Goal: Task Accomplishment & Management: Manage account settings

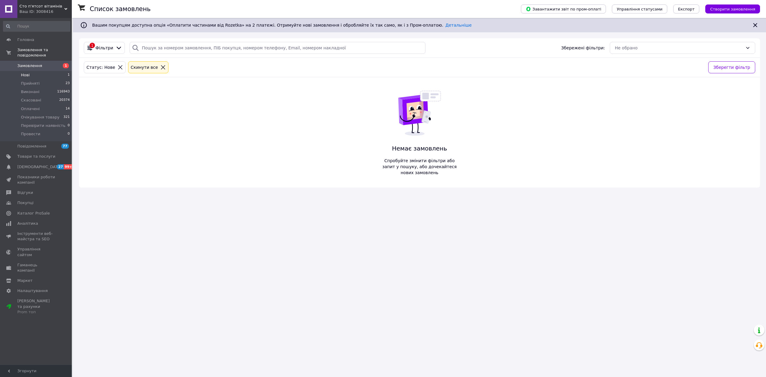
click at [57, 73] on li "Нові 1" at bounding box center [36, 75] width 73 height 8
click at [51, 71] on li "Нові 1" at bounding box center [36, 75] width 73 height 8
click at [160, 67] on icon at bounding box center [162, 67] width 5 height 5
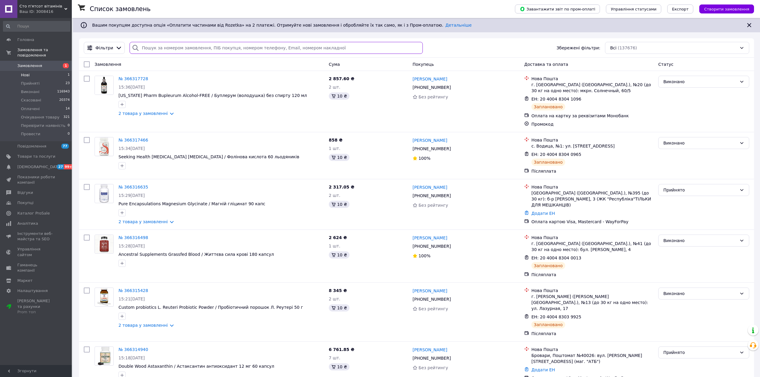
paste input "+380734415272"
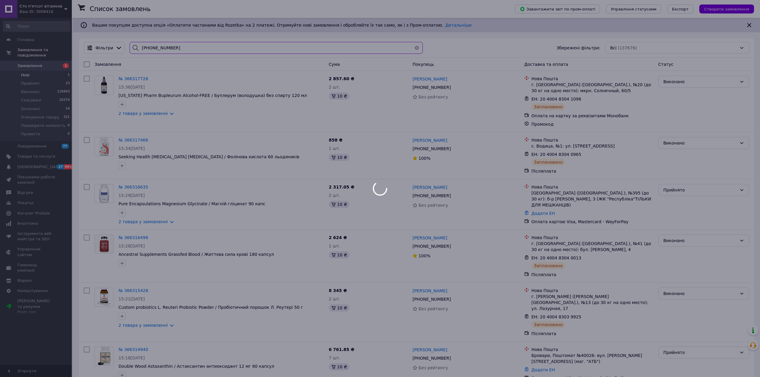
type input "+380734415272"
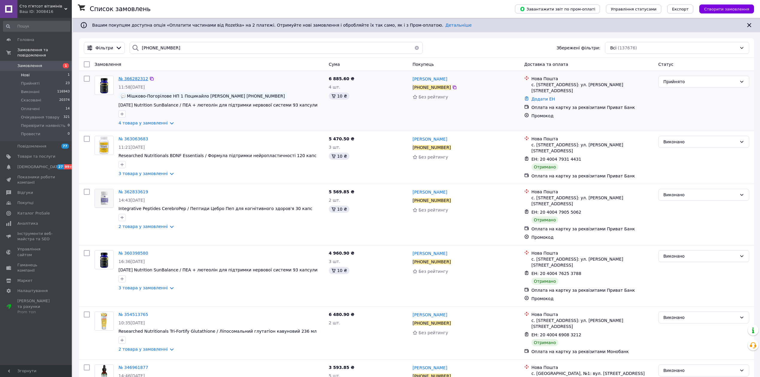
click at [136, 77] on span "№ 366282312" at bounding box center [134, 78] width 30 height 5
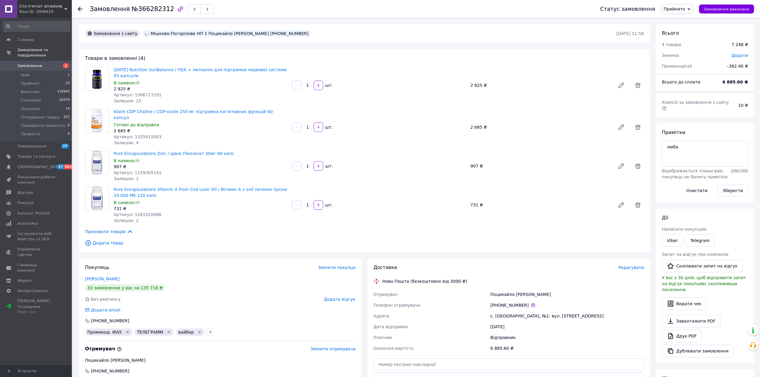
click at [693, 12] on span "Прийнято" at bounding box center [677, 9] width 32 height 10
click at [682, 68] on li "Провести" at bounding box center [686, 65] width 51 height 9
click at [56, 71] on li "Нові 1" at bounding box center [36, 75] width 73 height 8
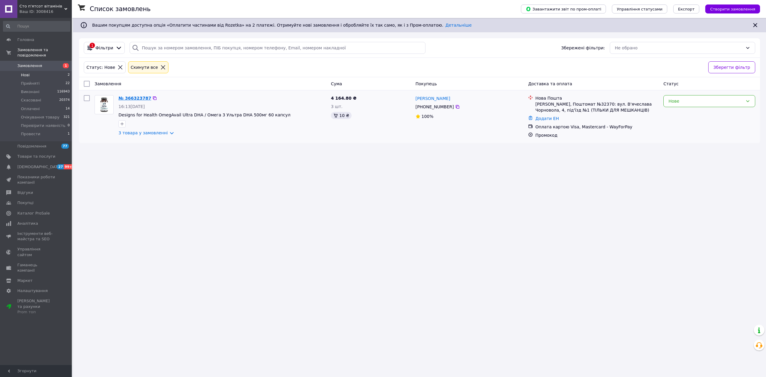
click at [139, 98] on link "№ 366323787" at bounding box center [135, 98] width 33 height 5
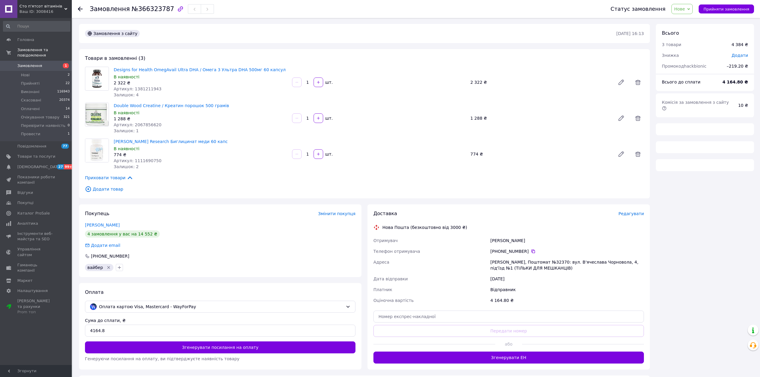
click at [685, 7] on span "Нове" at bounding box center [679, 9] width 11 height 5
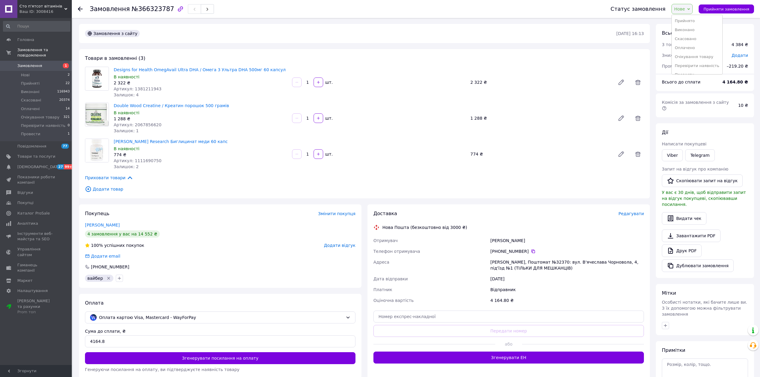
click at [694, 20] on li "Прийнято" at bounding box center [697, 20] width 51 height 9
click at [678, 359] on textarea at bounding box center [705, 372] width 86 height 26
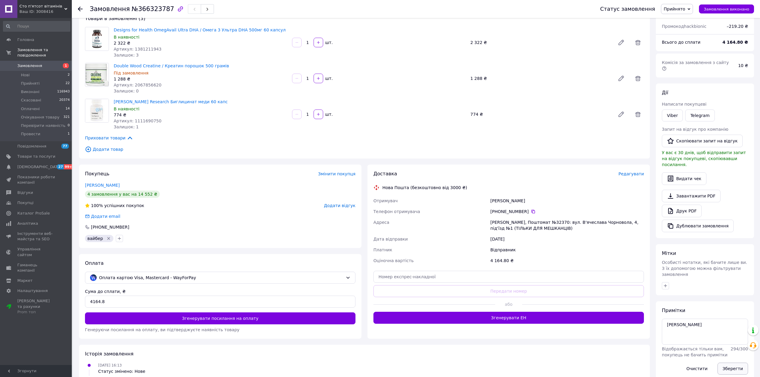
click at [730, 363] on button "Зберегти" at bounding box center [733, 369] width 31 height 12
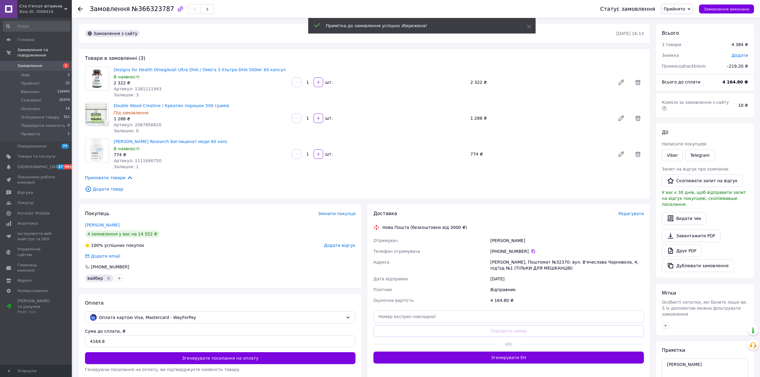
click at [143, 160] on span "Артикул: 1111690750" at bounding box center [138, 160] width 48 height 5
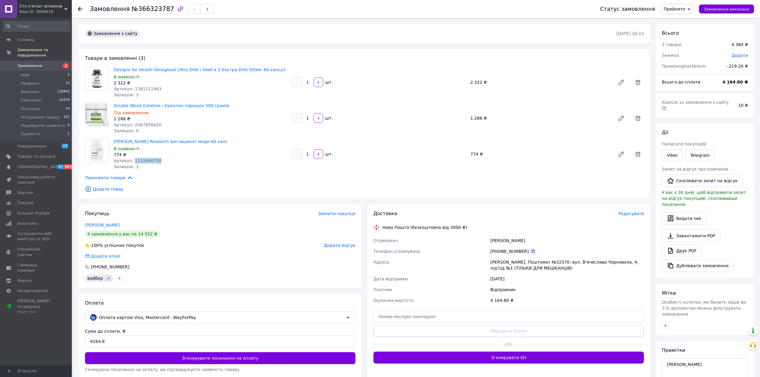
copy span "1111690750"
click at [151, 9] on span "№366323787" at bounding box center [153, 8] width 42 height 7
copy span "366323787"
click at [701, 359] on textarea "аліна" at bounding box center [705, 372] width 86 height 26
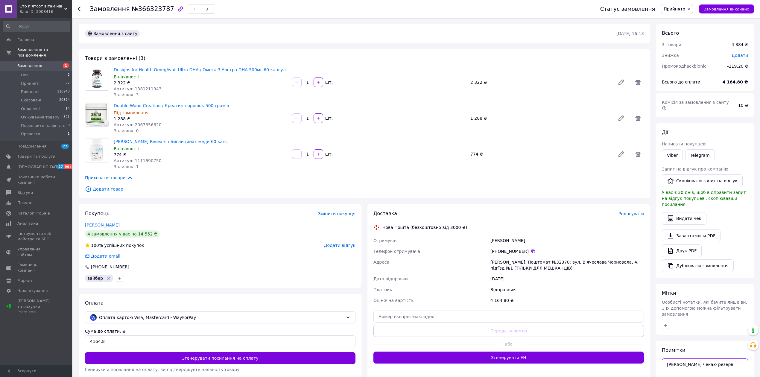
scroll to position [78, 0]
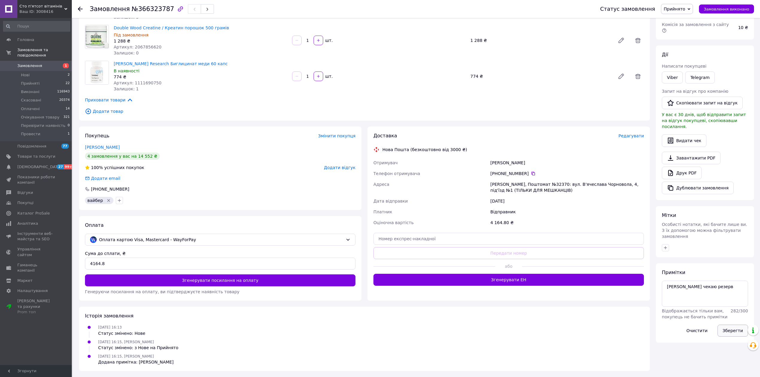
click at [741, 325] on button "Зберегти" at bounding box center [733, 331] width 31 height 12
click at [145, 80] on span "Артикул: 1111690750" at bounding box center [138, 82] width 48 height 5
copy span "1111690750"
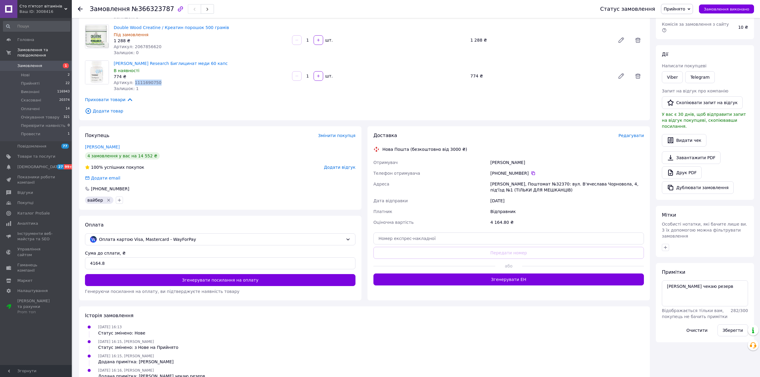
scroll to position [0, 0]
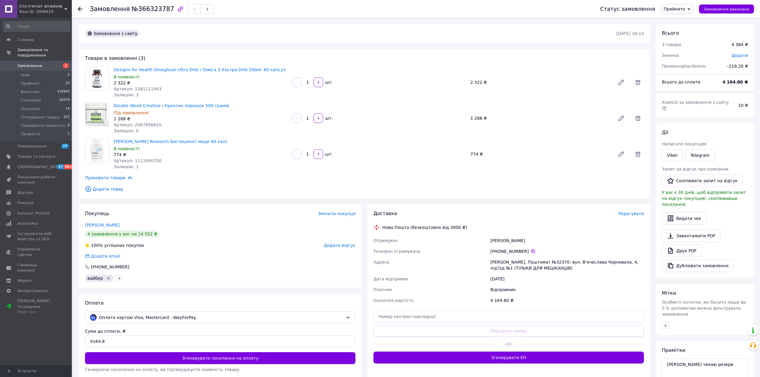
click at [149, 86] on span "Артикул: 1381211943" at bounding box center [138, 88] width 48 height 5
copy span "1381211943"
click at [144, 8] on span "№366323787" at bounding box center [153, 8] width 42 height 7
click at [145, 8] on span "№366323787" at bounding box center [153, 8] width 42 height 7
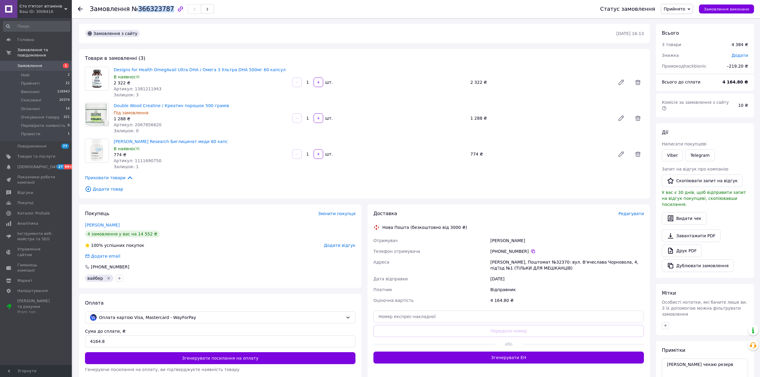
copy span "366323787"
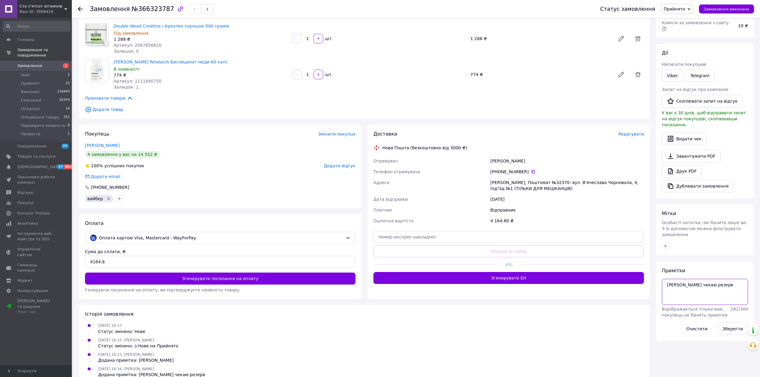
drag, startPoint x: 712, startPoint y: 275, endPoint x: 715, endPoint y: 278, distance: 4.3
click at [712, 279] on textarea "аліна чекаю резерв" at bounding box center [705, 292] width 86 height 26
click at [733, 323] on button "Зберегти" at bounding box center [733, 329] width 31 height 12
click at [669, 279] on textarea "аліна чекаю резерв їолд відписаий" at bounding box center [705, 292] width 86 height 26
type textarea "аліна чекаю резерв холд відписаий"
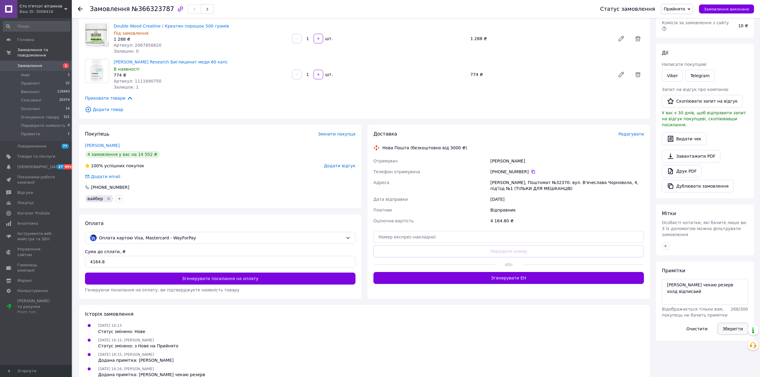
click at [733, 323] on button "Зберегти" at bounding box center [733, 329] width 31 height 12
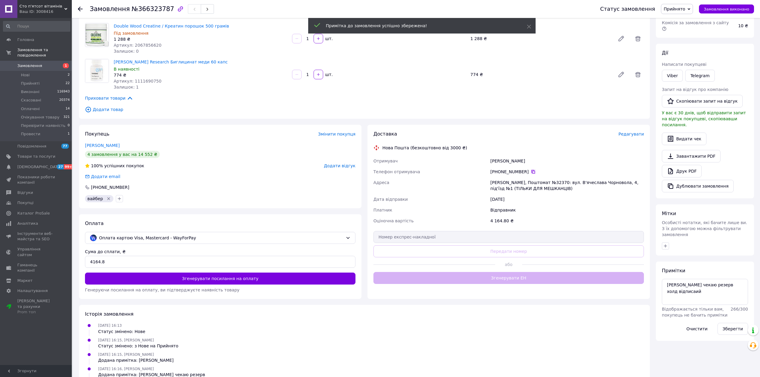
click at [532, 171] on icon at bounding box center [534, 172] width 4 height 4
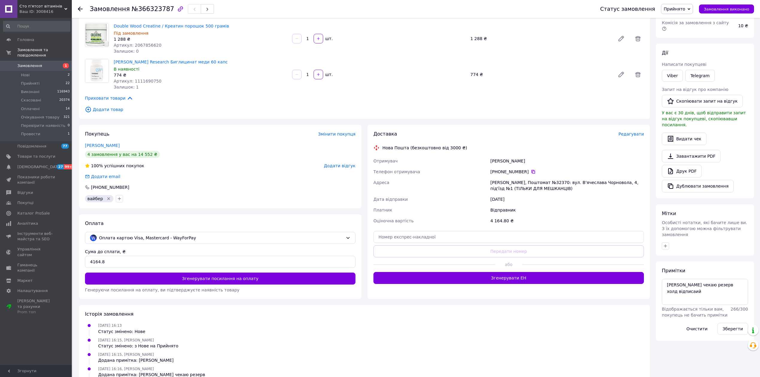
click at [532, 171] on icon at bounding box center [534, 172] width 4 height 4
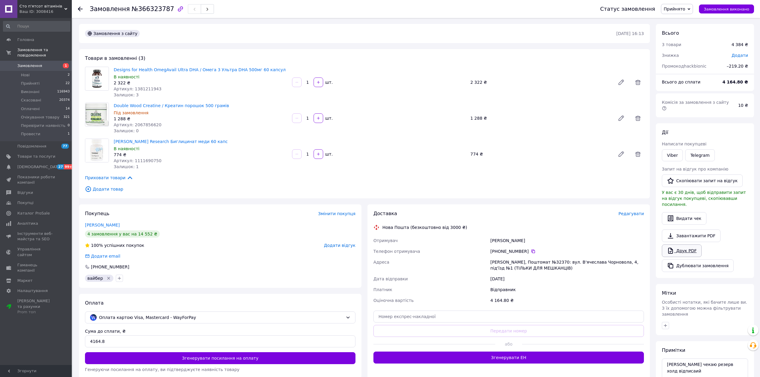
click at [679, 245] on link "Друк PDF" at bounding box center [682, 251] width 40 height 13
click at [27, 79] on li "Прийняті 22" at bounding box center [36, 83] width 73 height 8
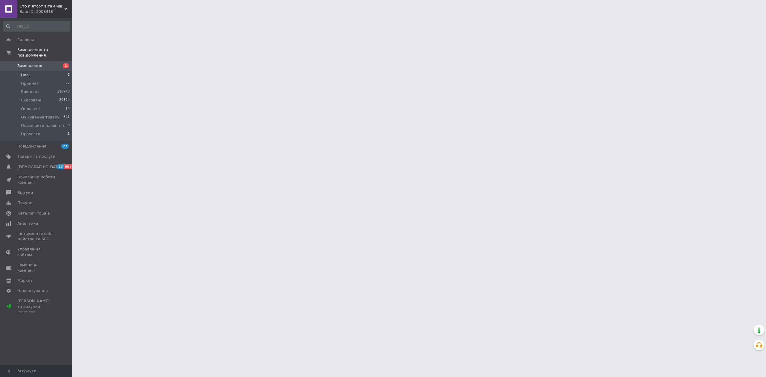
click at [27, 72] on span "Нові" at bounding box center [25, 74] width 9 height 5
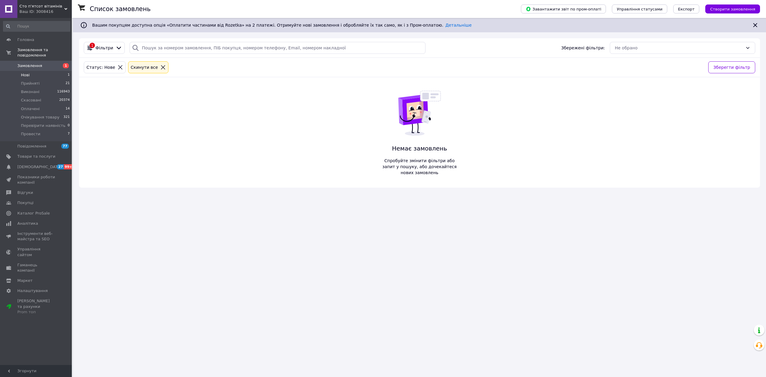
click at [27, 72] on span "Нові" at bounding box center [25, 74] width 9 height 5
click at [32, 71] on li "Нові 1" at bounding box center [36, 75] width 73 height 8
click at [36, 71] on li "Нові 1" at bounding box center [36, 75] width 73 height 8
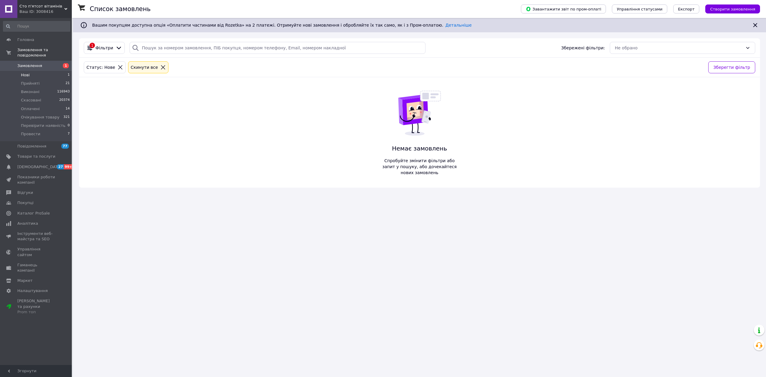
click at [36, 71] on li "Нові 1" at bounding box center [36, 75] width 73 height 8
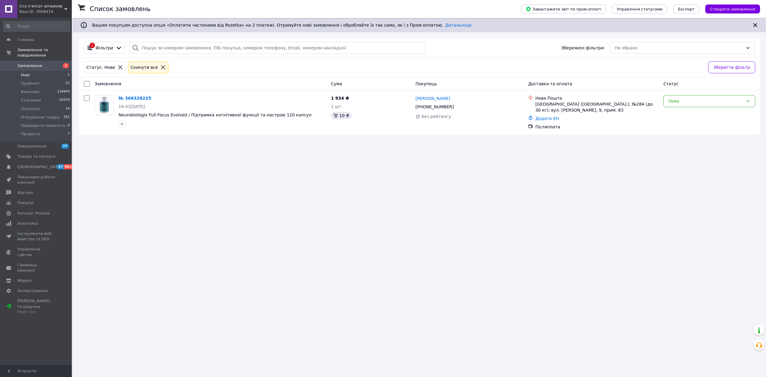
click at [36, 71] on li "Нові 1" at bounding box center [36, 75] width 73 height 8
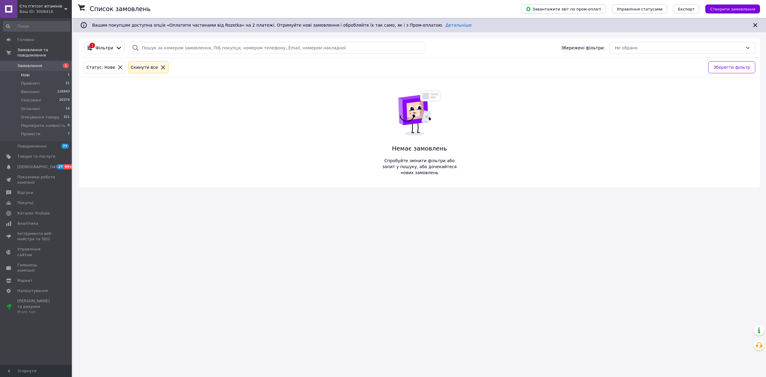
click at [63, 71] on li "Нові 1" at bounding box center [36, 75] width 73 height 8
click at [56, 71] on li "Нові 1" at bounding box center [36, 75] width 73 height 8
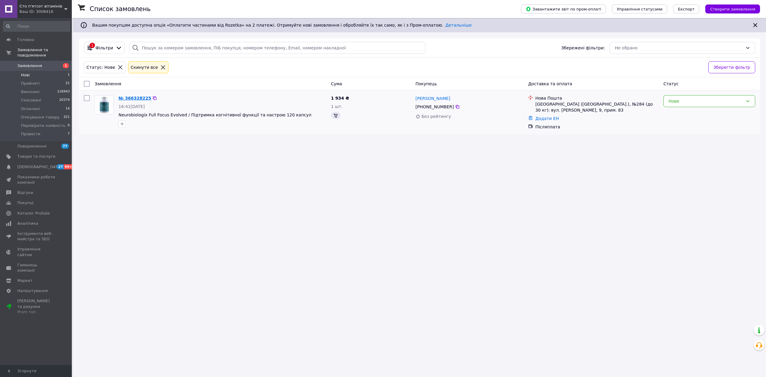
click at [126, 99] on link "№ 366328225" at bounding box center [135, 98] width 33 height 5
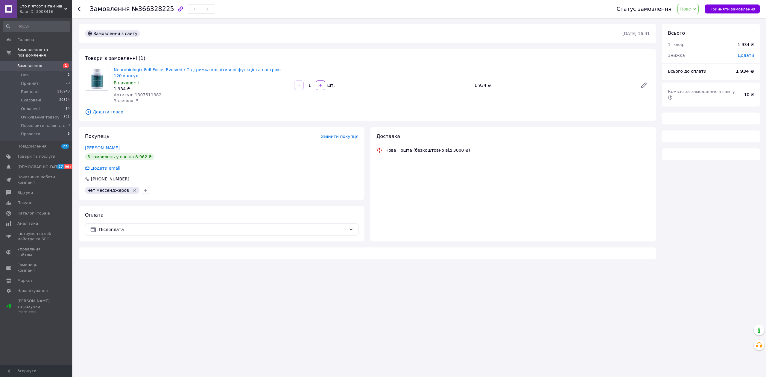
click at [697, 11] on span "Нове" at bounding box center [688, 9] width 21 height 10
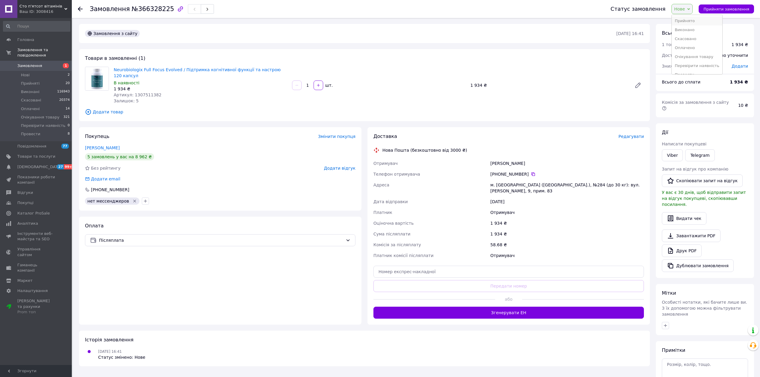
click at [699, 20] on li "Прийнято" at bounding box center [697, 20] width 51 height 9
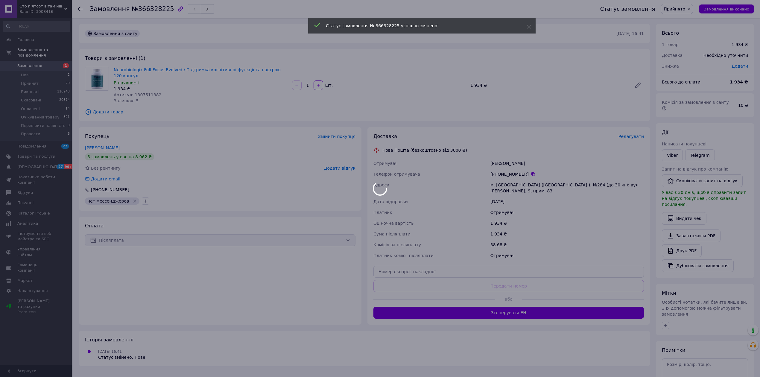
click at [717, 352] on div at bounding box center [380, 188] width 760 height 377
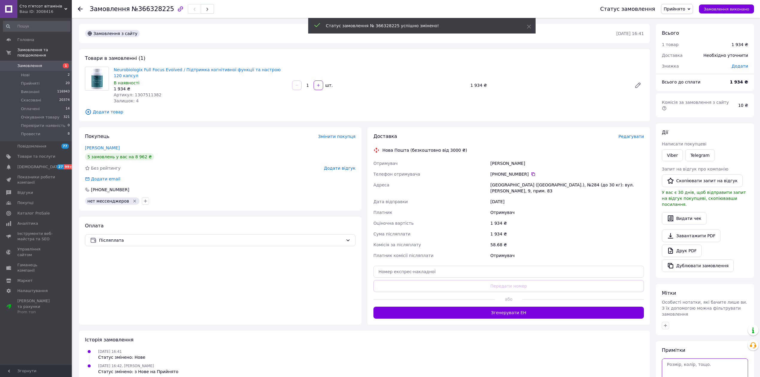
click at [717, 359] on textarea at bounding box center [705, 372] width 86 height 26
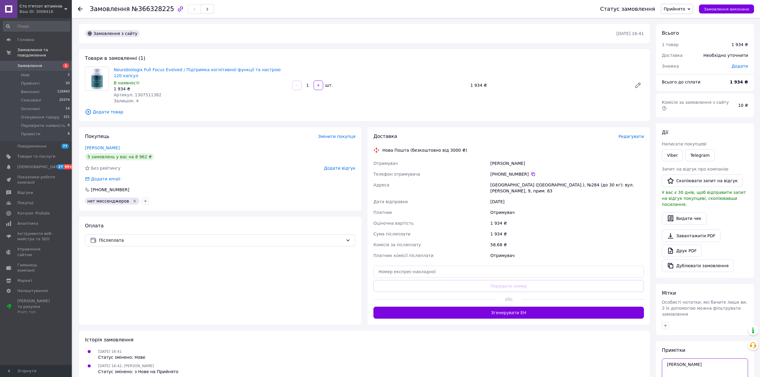
scroll to position [33, 0]
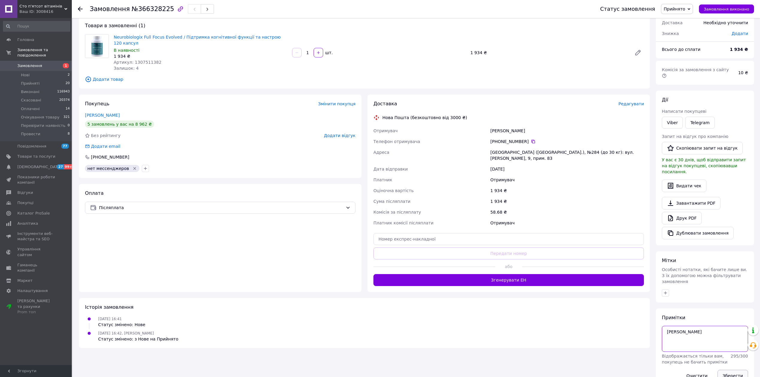
type textarea "аліна"
click at [729, 370] on button "Зберегти" at bounding box center [733, 376] width 31 height 12
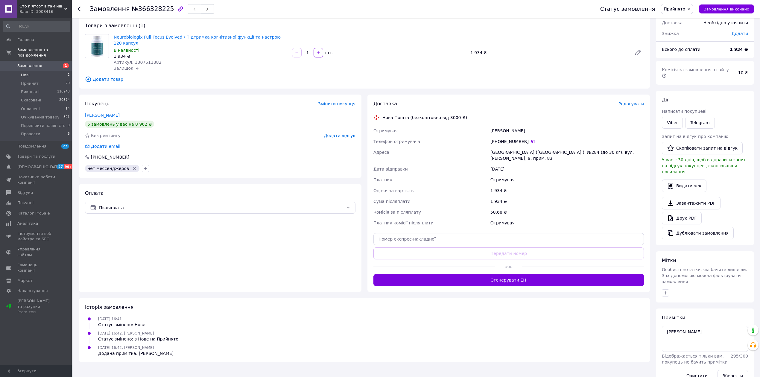
click at [36, 71] on li "Нові 2" at bounding box center [36, 75] width 73 height 8
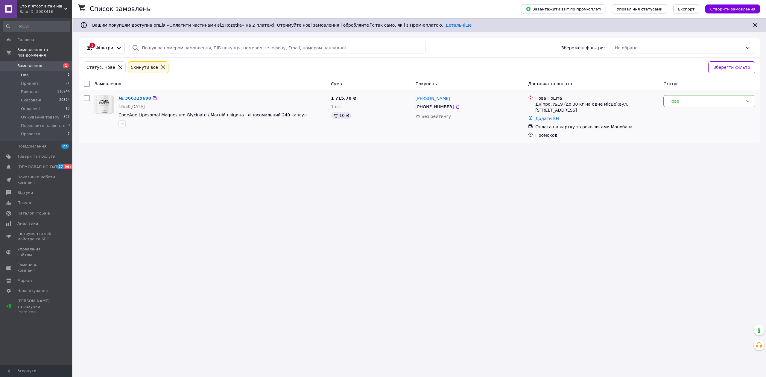
click at [124, 102] on div "№ 366329690" at bounding box center [135, 98] width 34 height 7
click at [125, 98] on link "№ 366329690" at bounding box center [135, 98] width 33 height 5
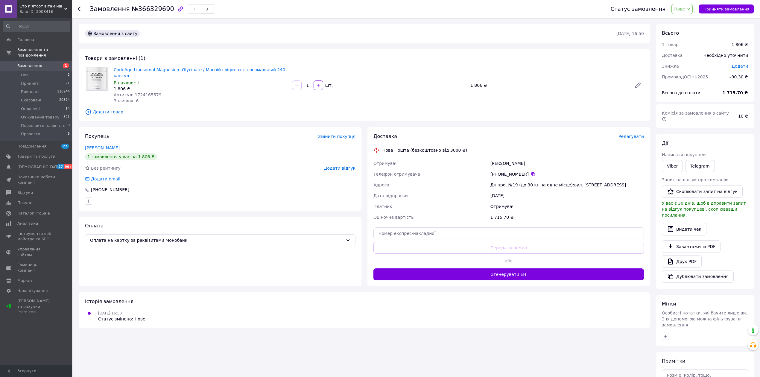
click at [684, 10] on span "Нове" at bounding box center [679, 9] width 11 height 5
click at [688, 23] on li "Прийнято" at bounding box center [697, 20] width 51 height 9
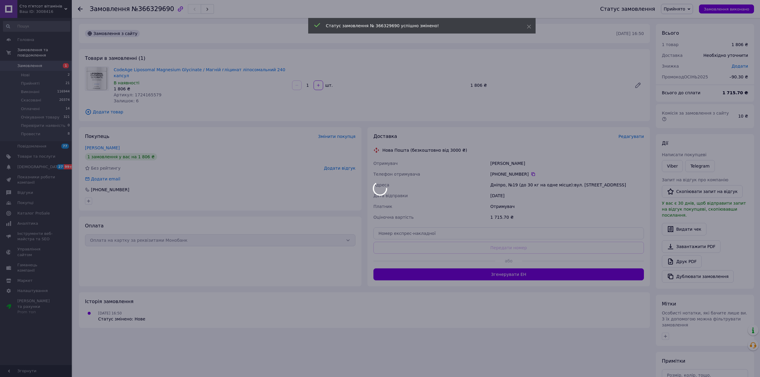
click at [702, 351] on div at bounding box center [380, 188] width 760 height 377
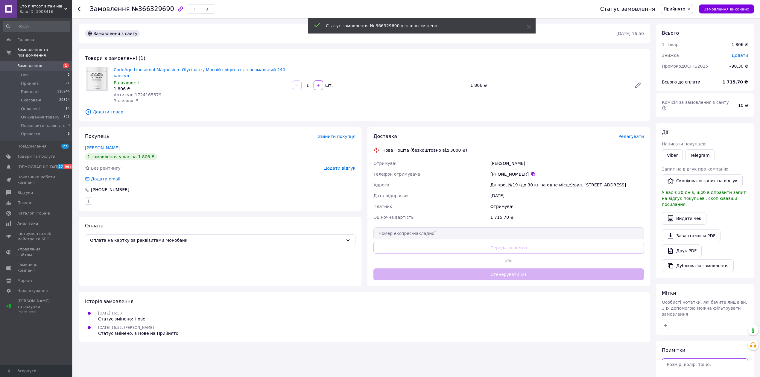
click at [703, 359] on textarea at bounding box center [705, 372] width 86 height 26
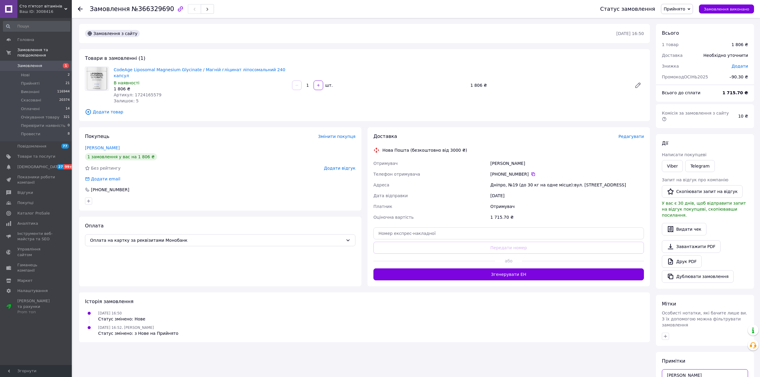
scroll to position [43, 0]
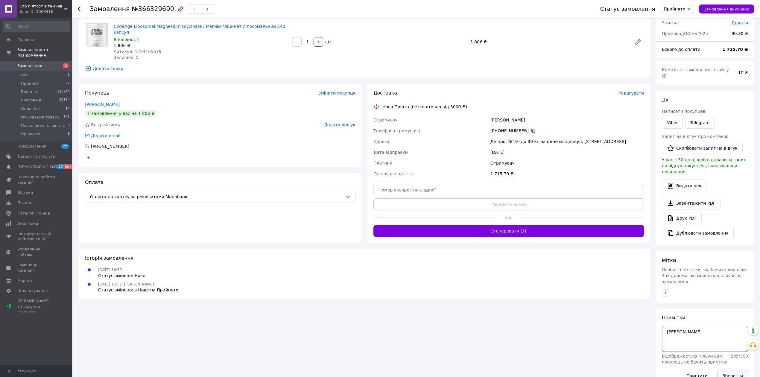
type textarea "аліна"
click at [724, 370] on button "Зберегти" at bounding box center [733, 376] width 31 height 12
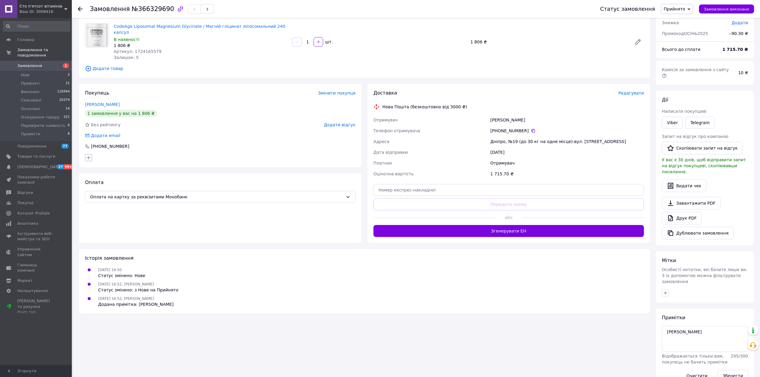
click at [91, 154] on button "button" at bounding box center [88, 157] width 7 height 7
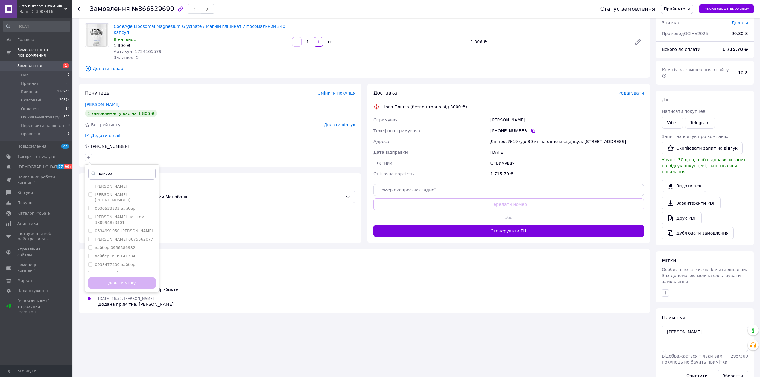
scroll to position [199, 0]
type input "вайбер"
click at [91, 306] on input "вайбер" at bounding box center [90, 308] width 4 height 4
checkbox input "true"
click at [116, 277] on button "Додати мітку" at bounding box center [121, 283] width 67 height 12
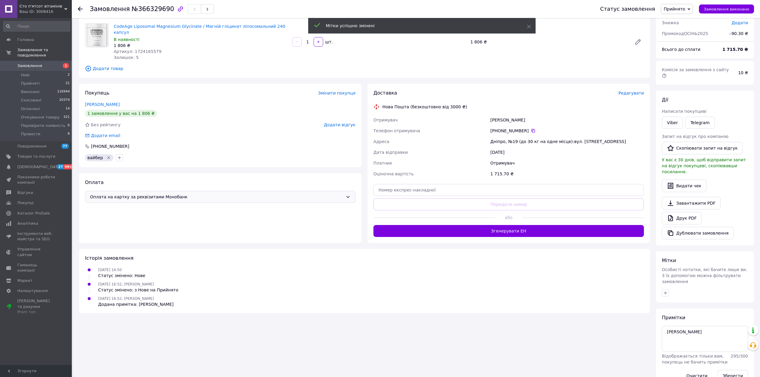
scroll to position [0, 0]
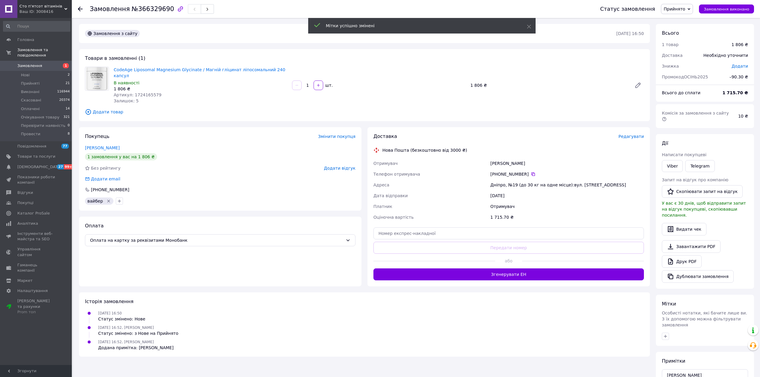
click at [526, 169] on div "+380 73 760 49 95" at bounding box center [567, 174] width 156 height 11
click at [531, 172] on icon at bounding box center [533, 174] width 5 height 5
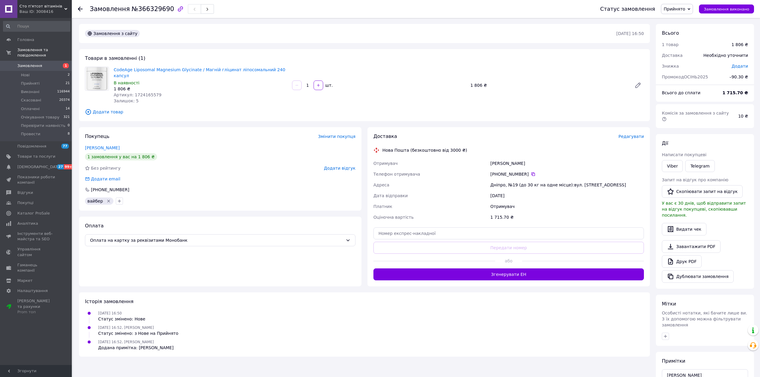
scroll to position [43, 0]
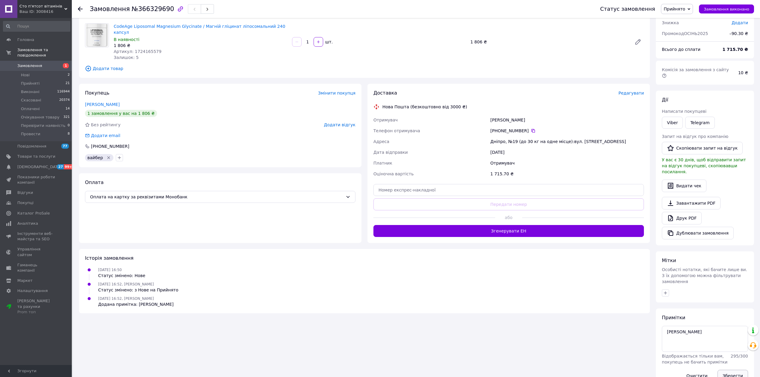
click at [734, 370] on button "Зберегти" at bounding box center [733, 376] width 31 height 12
click at [531, 128] on icon at bounding box center [533, 130] width 5 height 5
click at [532, 129] on icon at bounding box center [534, 131] width 4 height 4
click at [687, 212] on link "Друк PDF" at bounding box center [682, 218] width 40 height 13
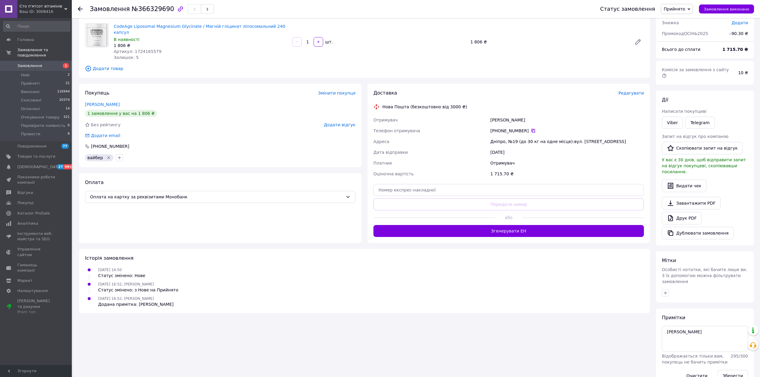
click at [532, 128] on icon at bounding box center [533, 130] width 5 height 5
click at [720, 326] on textarea "аліна" at bounding box center [705, 339] width 86 height 26
type textarea "аліна дзвінок н.о"
click at [729, 370] on button "Зберегти" at bounding box center [733, 376] width 31 height 12
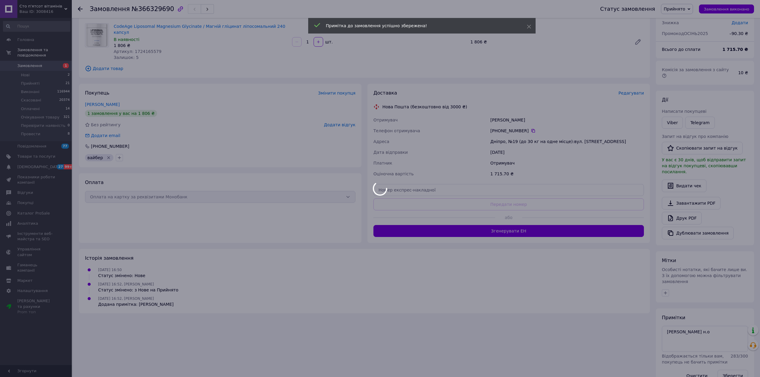
scroll to position [33, 0]
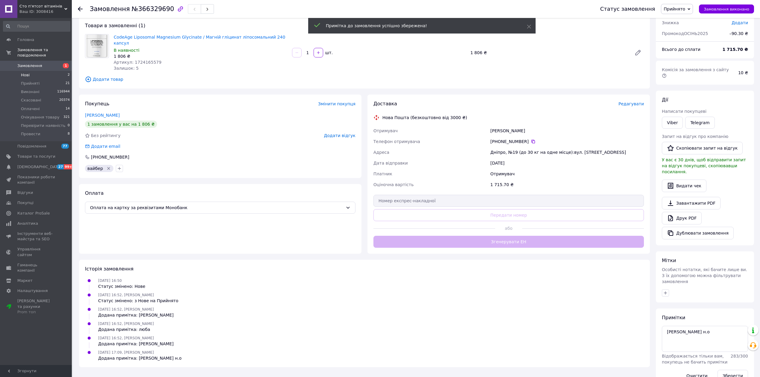
click at [31, 71] on li "Нові 2" at bounding box center [36, 75] width 73 height 8
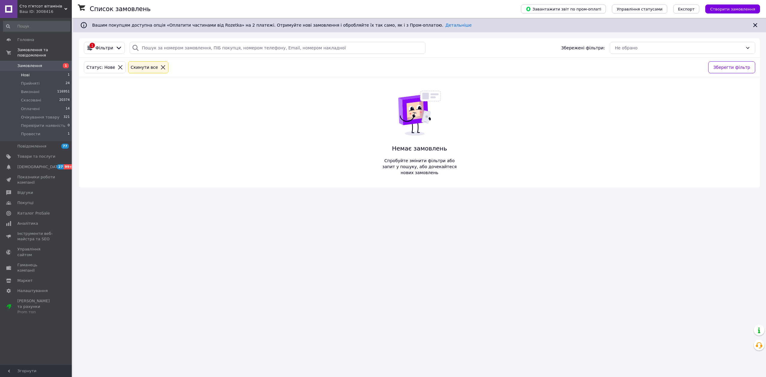
click at [27, 71] on li "Нові 1" at bounding box center [36, 75] width 73 height 8
click at [35, 71] on li "Нові 1" at bounding box center [36, 75] width 73 height 8
click at [46, 79] on li "Прийняті 24" at bounding box center [36, 83] width 73 height 8
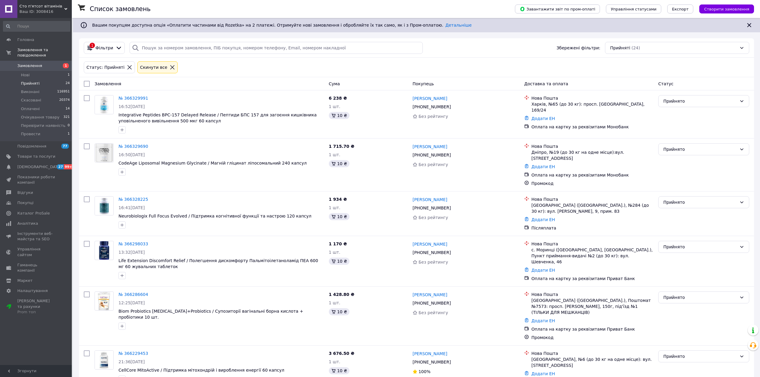
click at [46, 79] on li "Прийняті 24" at bounding box center [36, 83] width 73 height 8
click at [48, 71] on li "Нові 1" at bounding box center [36, 75] width 73 height 8
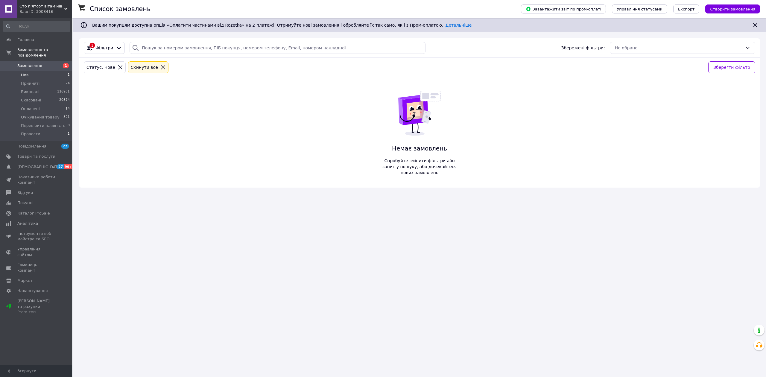
click at [160, 69] on icon at bounding box center [162, 67] width 5 height 5
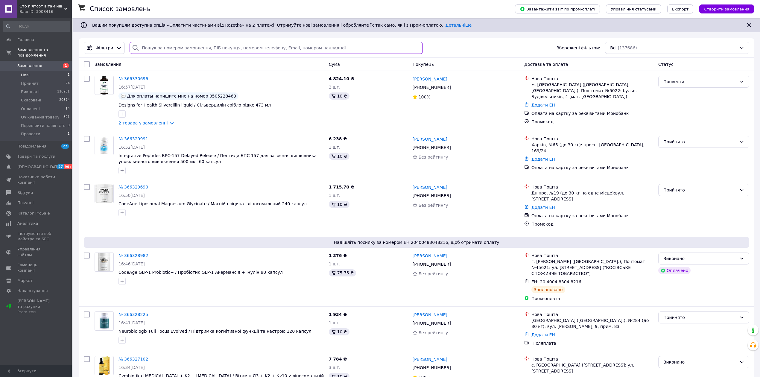
paste input "+380737604995"
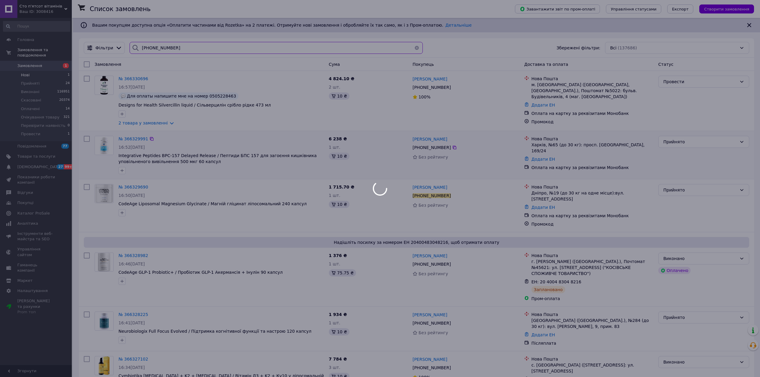
type input "+380737604995"
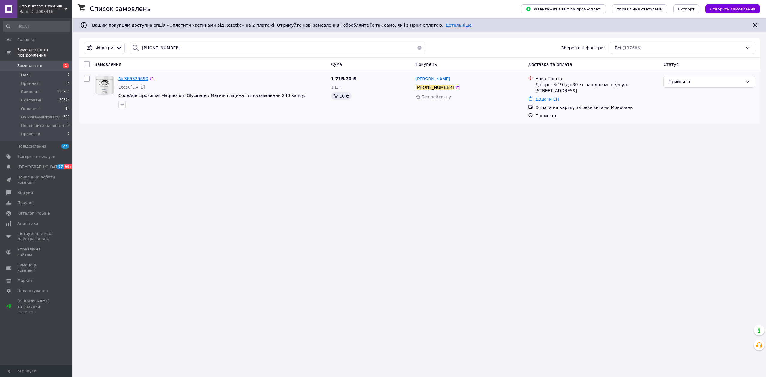
click at [138, 81] on span "№ 366329690" at bounding box center [134, 78] width 30 height 5
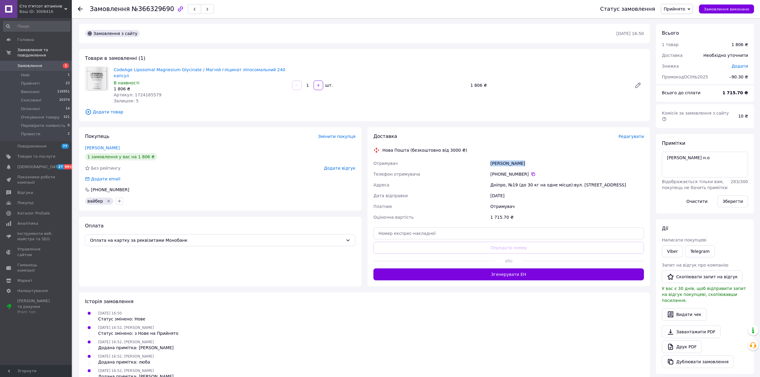
drag, startPoint x: 525, startPoint y: 157, endPoint x: 500, endPoint y: 155, distance: 24.6
click at [486, 158] on div "Отримувач Мінієв Руслан Телефон отримувача +380 73 760 49 95   Адреса Дніпро, №…" at bounding box center [508, 190] width 273 height 65
copy div "Отримувач Мінієв Руслан"
click at [572, 344] on div "12.10.2025 16:52, Елена Ценькуш Додана примітка: аліна" at bounding box center [365, 345] width 564 height 12
click at [678, 341] on link "Друк PDF" at bounding box center [682, 347] width 40 height 13
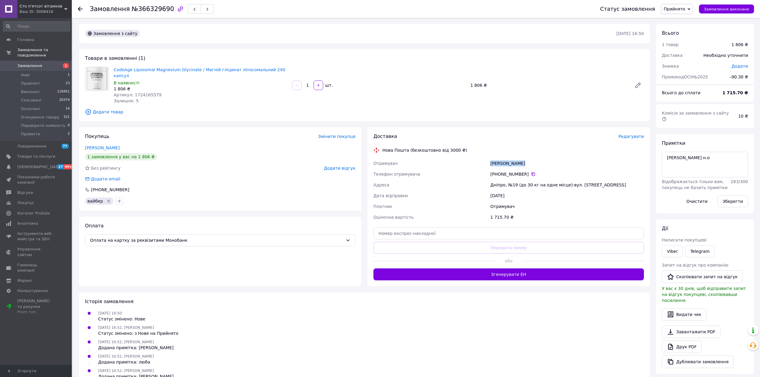
drag, startPoint x: 523, startPoint y: 157, endPoint x: 485, endPoint y: 157, distance: 38.0
click at [485, 158] on div "Отримувач Мінієв Руслан Телефон отримувача +380 73 760 49 95   Адреса Дніпро, №…" at bounding box center [508, 190] width 273 height 65
copy div "Отримувач Мінієв Руслан"
click at [500, 171] on div "+380 73 760 49 95" at bounding box center [568, 174] width 154 height 6
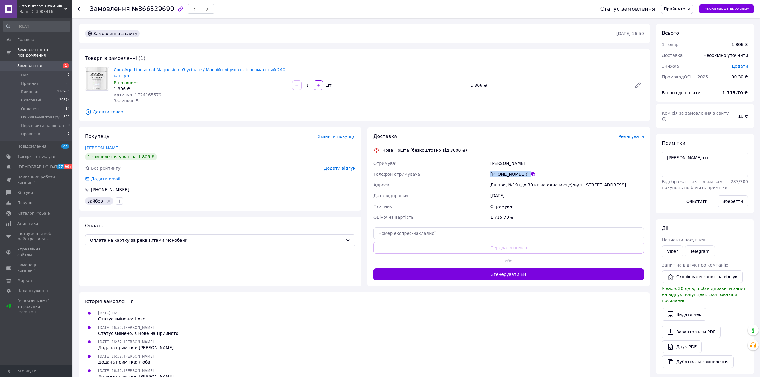
click at [500, 171] on div "+380 73 760 49 95" at bounding box center [568, 174] width 154 height 6
copy div "+380 73 760 49 95"
click at [108, 199] on icon "Видалити мітку" at bounding box center [108, 201] width 5 height 5
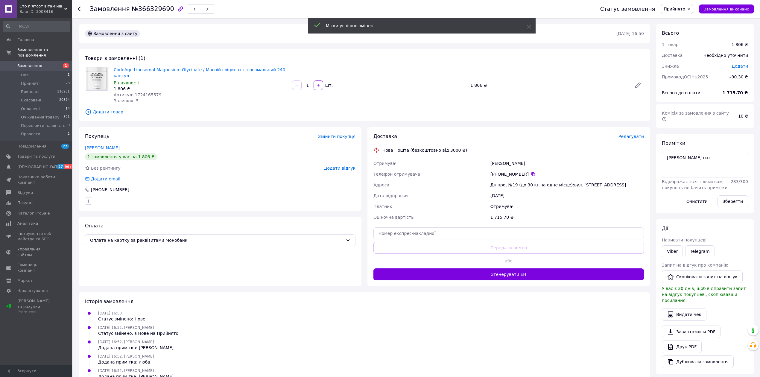
click at [88, 199] on div at bounding box center [89, 201] width 10 height 10
click at [90, 199] on icon "button" at bounding box center [88, 201] width 5 height 5
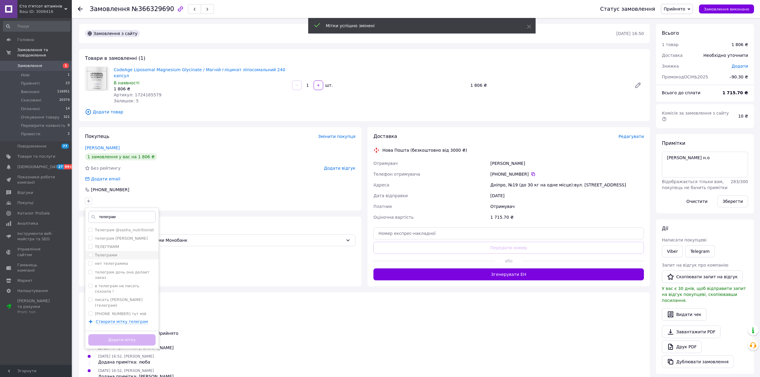
type input "телеграм"
click at [91, 253] on input "Телеграмм" at bounding box center [90, 255] width 4 height 4
checkbox input "true"
click at [117, 334] on button "Додати мітку" at bounding box center [121, 340] width 67 height 12
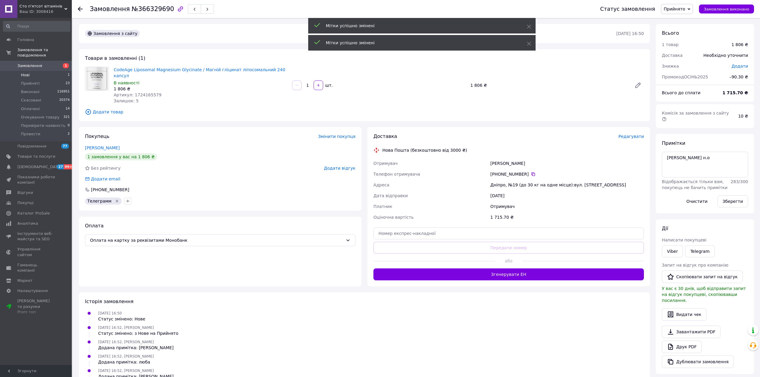
click at [56, 71] on li "Нові 1" at bounding box center [36, 75] width 73 height 8
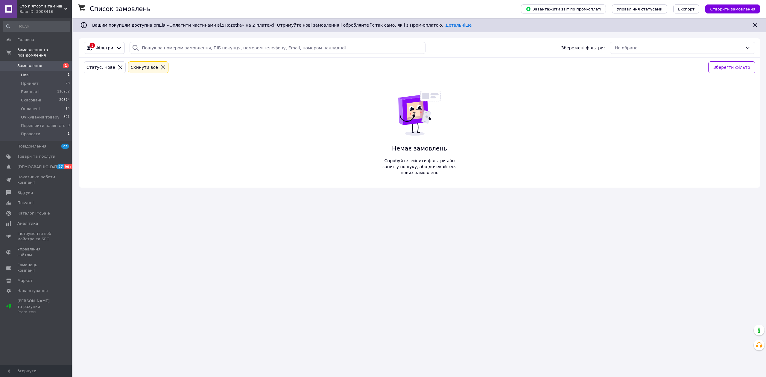
click at [56, 71] on li "Нові 1" at bounding box center [36, 75] width 73 height 8
click at [301, 241] on div "Список замовлень Завантажити звіт по пром-оплаті Управління статусами Експорт С…" at bounding box center [419, 188] width 693 height 377
click at [18, 71] on li "Нові 1" at bounding box center [36, 75] width 73 height 8
click at [42, 71] on li "Нові 1" at bounding box center [36, 75] width 73 height 8
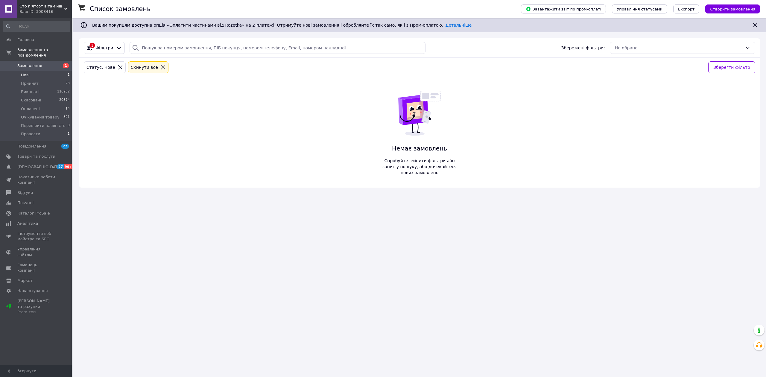
click at [42, 71] on li "Нові 1" at bounding box center [36, 75] width 73 height 8
click at [34, 71] on li "Нові 1" at bounding box center [36, 75] width 73 height 8
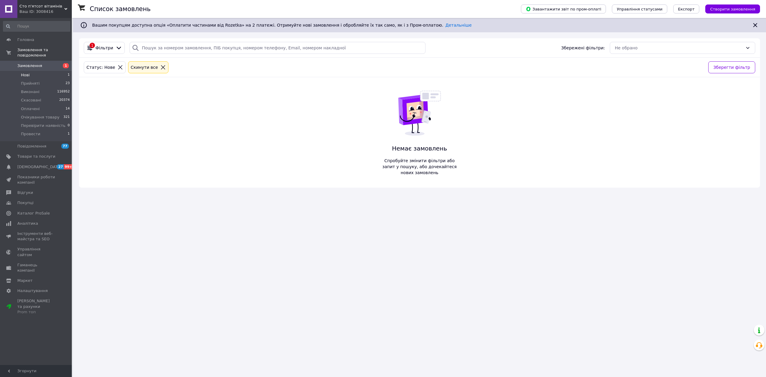
click at [34, 71] on li "Нові 1" at bounding box center [36, 75] width 73 height 8
click at [22, 72] on span "Нові" at bounding box center [25, 74] width 9 height 5
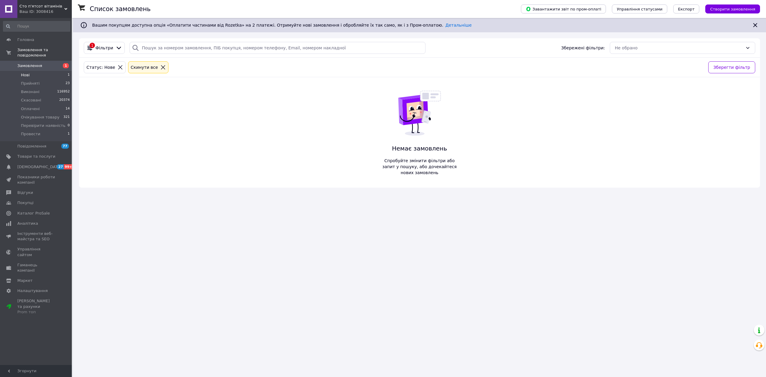
click at [57, 71] on li "Нові 1" at bounding box center [36, 75] width 73 height 8
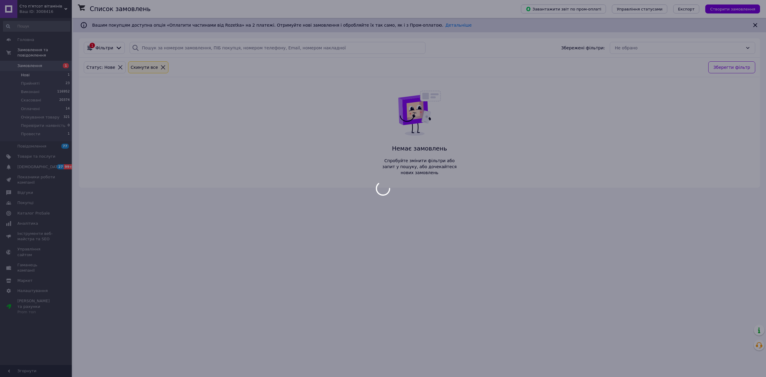
click at [57, 71] on li "Нові 1" at bounding box center [36, 75] width 73 height 8
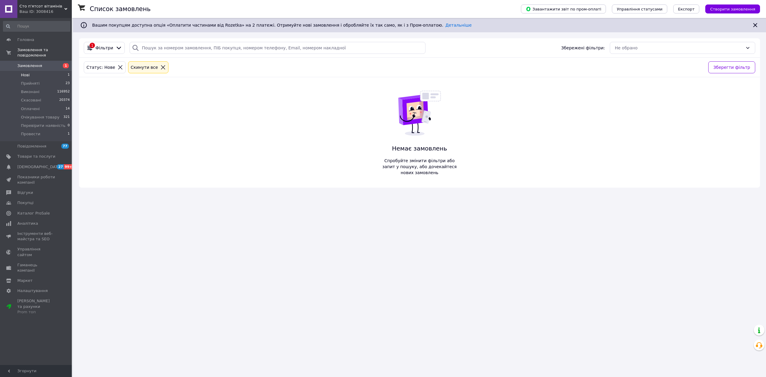
click at [57, 71] on li "Нові 1" at bounding box center [36, 75] width 73 height 8
click at [33, 71] on li "Нові 1" at bounding box center [36, 75] width 73 height 8
click at [40, 71] on li "Нові 1" at bounding box center [36, 75] width 73 height 8
click at [34, 71] on li "Нові 1" at bounding box center [36, 75] width 73 height 8
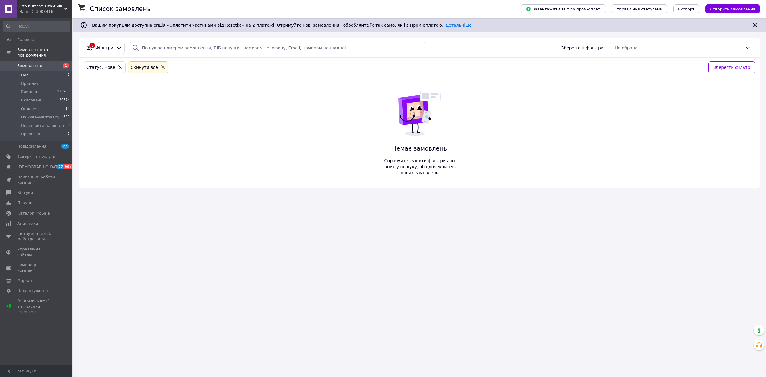
click at [45, 71] on li "Нові 1" at bounding box center [36, 75] width 73 height 8
click at [33, 71] on li "Нові 1" at bounding box center [36, 75] width 73 height 8
click at [32, 71] on li "Нові 1" at bounding box center [36, 75] width 73 height 8
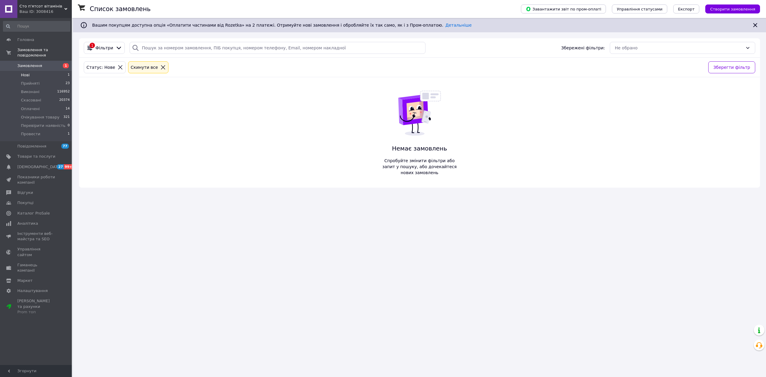
click at [32, 71] on li "Нові 1" at bounding box center [36, 75] width 73 height 8
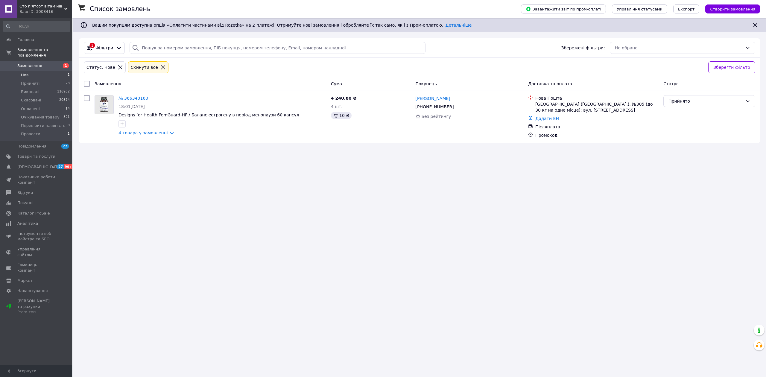
click at [26, 72] on span "Нові" at bounding box center [25, 74] width 9 height 5
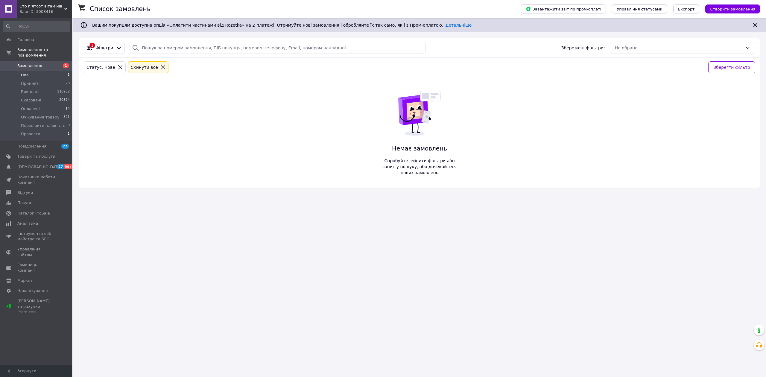
click at [40, 72] on li "Нові 1" at bounding box center [36, 75] width 73 height 8
click at [47, 71] on li "Нові 1" at bounding box center [36, 75] width 73 height 8
click at [42, 79] on li "Прийняті 23" at bounding box center [36, 83] width 73 height 8
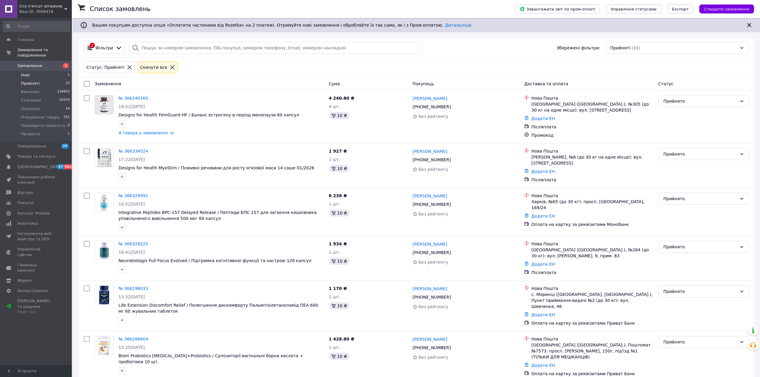
click at [46, 71] on li "Нові 1" at bounding box center [36, 75] width 73 height 8
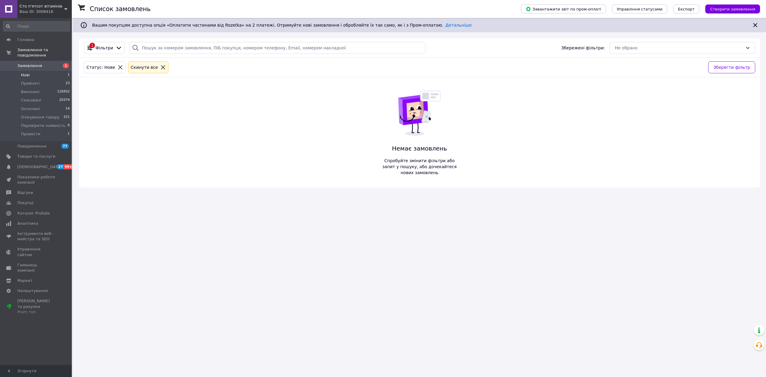
click at [46, 71] on li "Нові 1" at bounding box center [36, 75] width 73 height 8
drag, startPoint x: 46, startPoint y: 68, endPoint x: 43, endPoint y: 69, distance: 3.2
click at [44, 71] on li "Нові 1" at bounding box center [36, 75] width 73 height 8
click at [51, 71] on li "Нові 1" at bounding box center [36, 75] width 73 height 8
click at [50, 71] on li "Нові 1" at bounding box center [36, 75] width 73 height 8
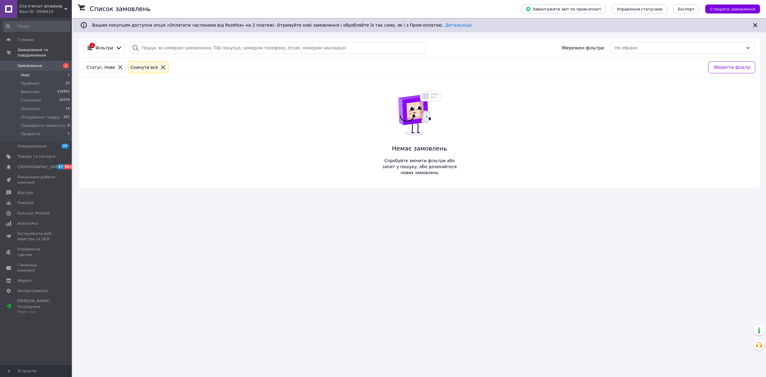
click at [38, 71] on li "Нові 1" at bounding box center [36, 75] width 73 height 8
click at [48, 71] on li "Нові 1" at bounding box center [36, 75] width 73 height 8
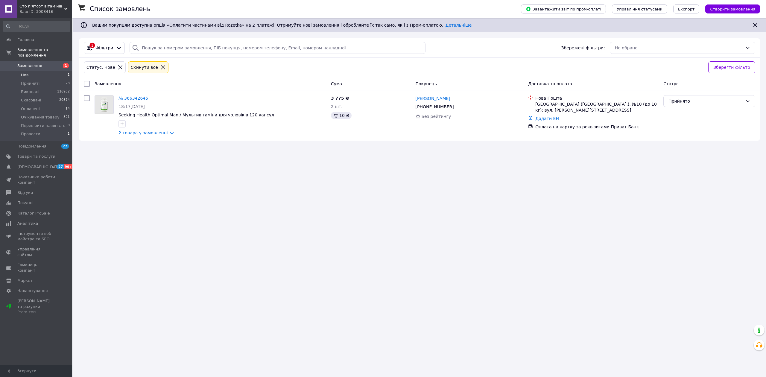
click at [34, 72] on li "Нові 1" at bounding box center [36, 75] width 73 height 8
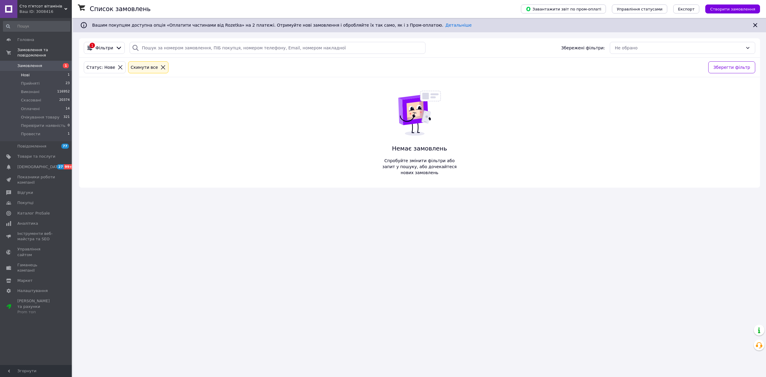
click at [34, 72] on li "Нові 1" at bounding box center [36, 75] width 73 height 8
click at [49, 71] on li "Нові 1" at bounding box center [36, 75] width 73 height 8
click at [60, 71] on li "Нові 1" at bounding box center [36, 75] width 73 height 8
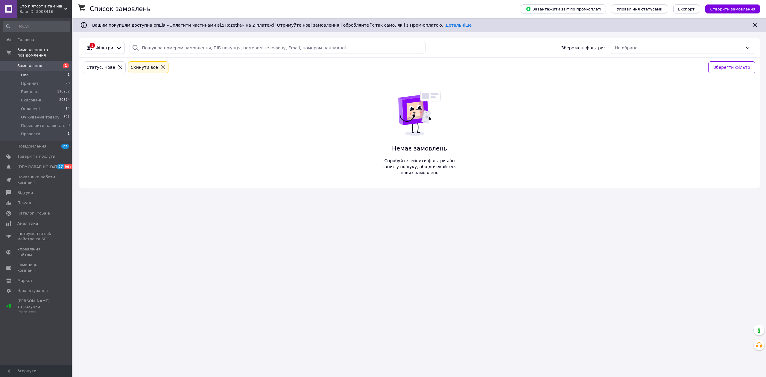
click at [39, 71] on li "Нові 1" at bounding box center [36, 75] width 73 height 8
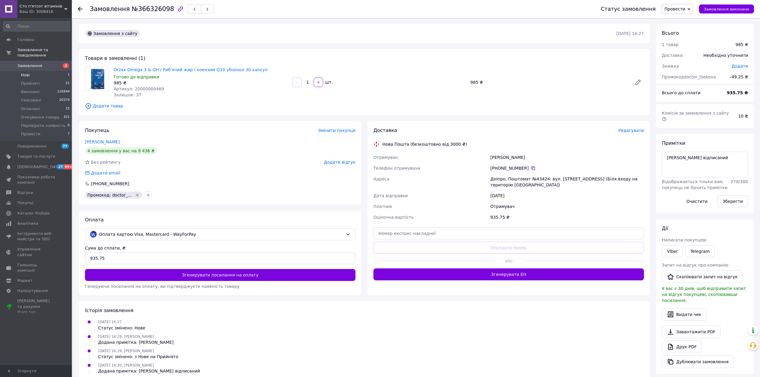
click at [34, 71] on li "Нові 1" at bounding box center [36, 75] width 73 height 8
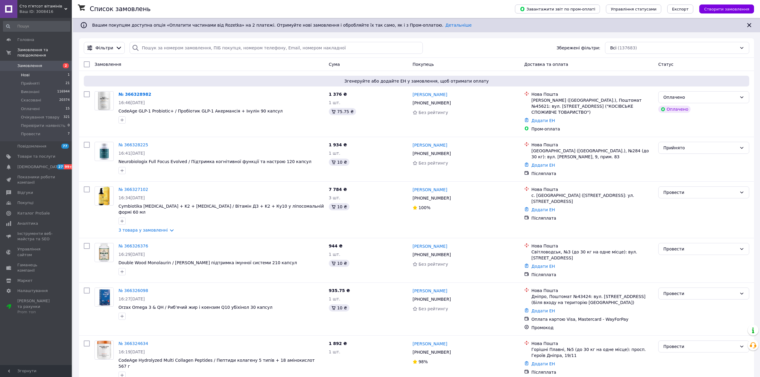
click at [34, 71] on li "Нові 1" at bounding box center [36, 75] width 73 height 8
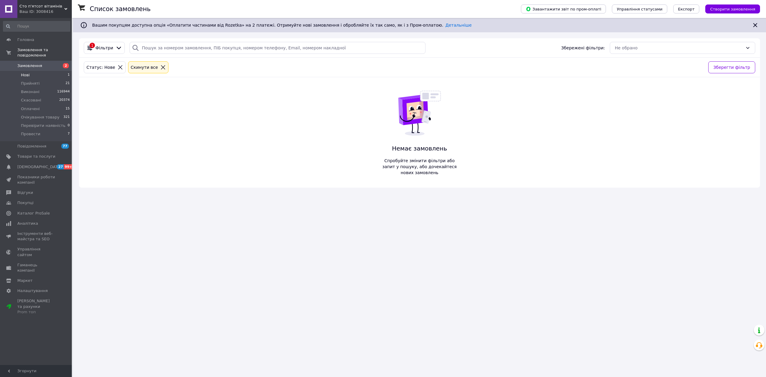
click at [49, 71] on li "Нові 1" at bounding box center [36, 75] width 73 height 8
click at [50, 71] on li "Нові 1" at bounding box center [36, 75] width 73 height 8
click at [45, 79] on li "Прийняті 21" at bounding box center [36, 83] width 73 height 8
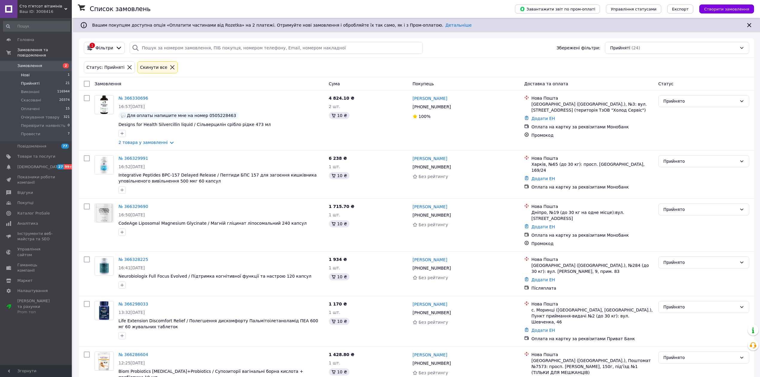
click at [42, 71] on li "Нові 1" at bounding box center [36, 75] width 73 height 8
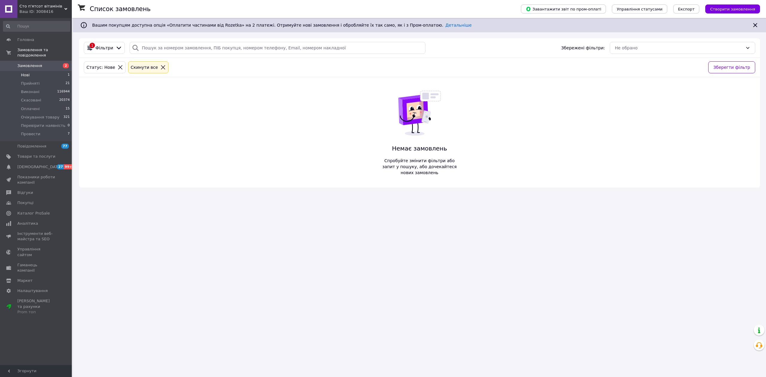
click at [42, 71] on li "Нові 1" at bounding box center [36, 75] width 73 height 8
click at [44, 79] on li "Прийняті 21" at bounding box center [36, 83] width 73 height 8
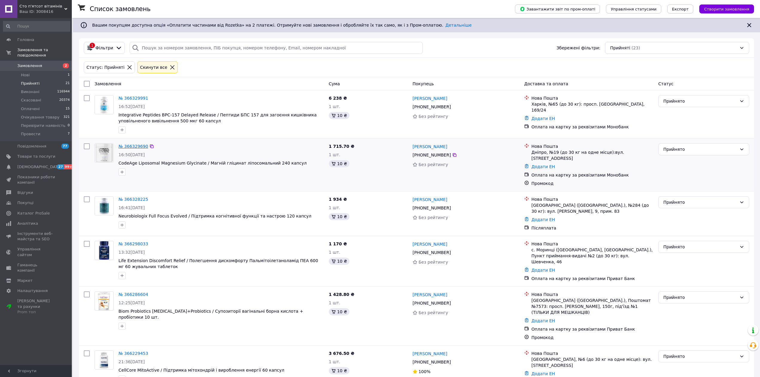
click at [130, 149] on link "№ 366329690" at bounding box center [134, 146] width 30 height 5
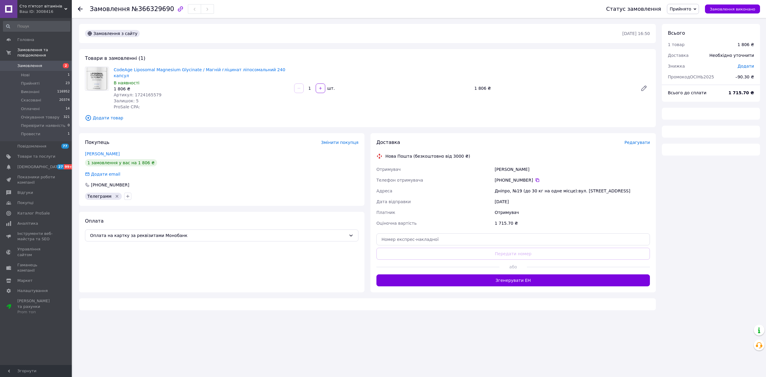
click at [691, 10] on span "Прийнято" at bounding box center [681, 9] width 22 height 5
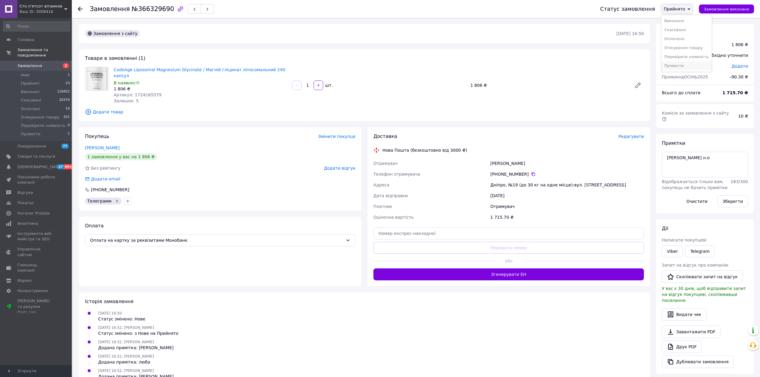
click at [687, 64] on li "Провести" at bounding box center [686, 65] width 51 height 9
click at [45, 71] on li "Нові 1" at bounding box center [36, 75] width 73 height 8
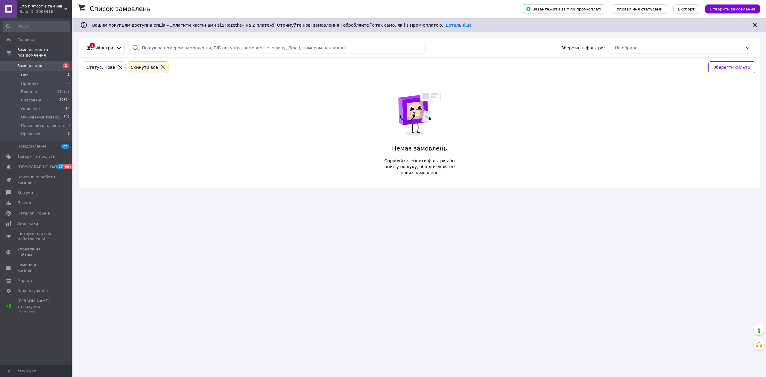
click at [45, 71] on li "Нові 1" at bounding box center [36, 75] width 73 height 8
click at [37, 72] on li "Нові 1" at bounding box center [36, 75] width 73 height 8
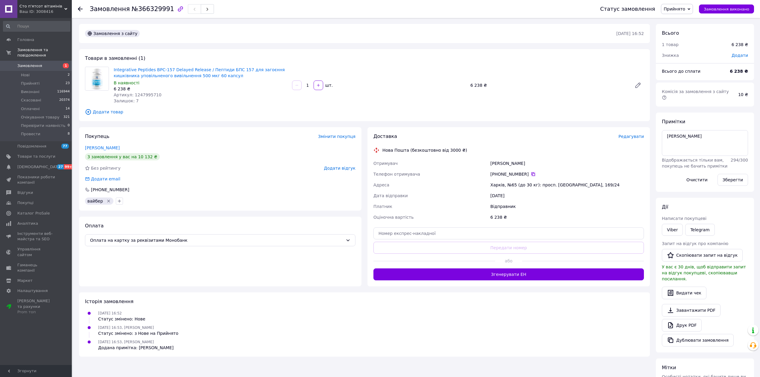
click at [531, 174] on icon at bounding box center [533, 174] width 5 height 5
click at [526, 175] on div "[PHONE_NUMBER]" at bounding box center [568, 174] width 154 height 6
drag, startPoint x: 529, startPoint y: 175, endPoint x: 511, endPoint y: 148, distance: 31.9
click at [532, 174] on icon at bounding box center [534, 174] width 4 height 4
click at [43, 79] on li "Прийняті 23" at bounding box center [36, 83] width 73 height 8
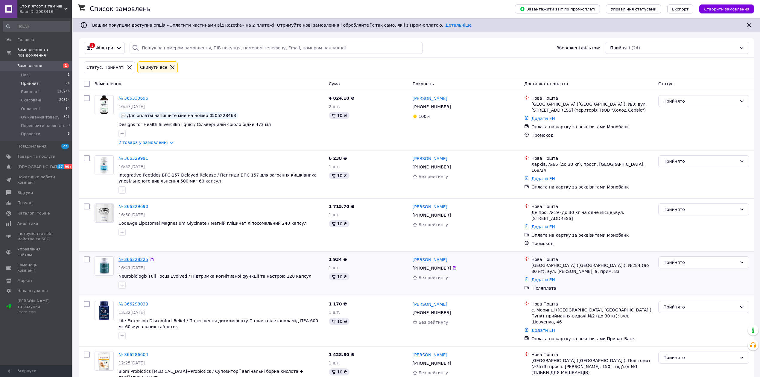
click at [133, 257] on link "№ 366328225" at bounding box center [134, 259] width 30 height 5
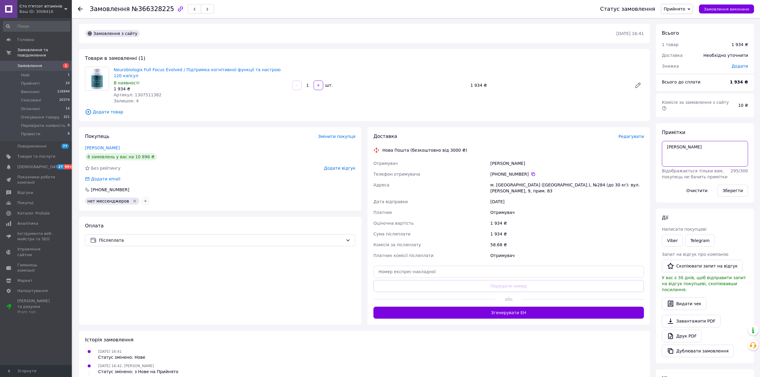
click at [706, 150] on textarea "аліна" at bounding box center [705, 154] width 86 height 26
type textarea "аліна дзвінок н.о"
click at [742, 186] on button "Зберегти" at bounding box center [733, 191] width 31 height 12
click at [47, 71] on li "Нові 1" at bounding box center [36, 75] width 73 height 8
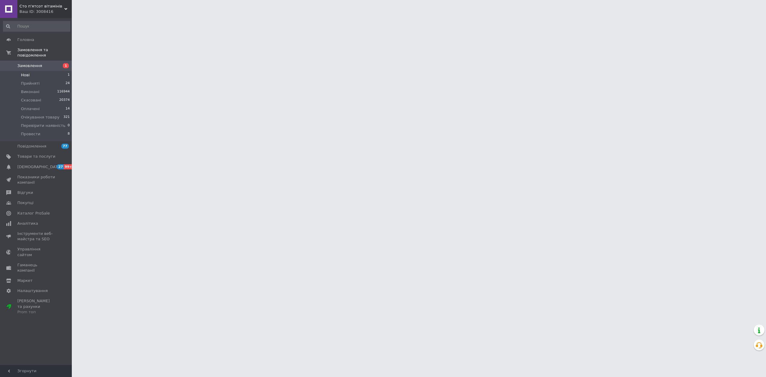
click at [47, 71] on li "Нові 1" at bounding box center [36, 75] width 73 height 8
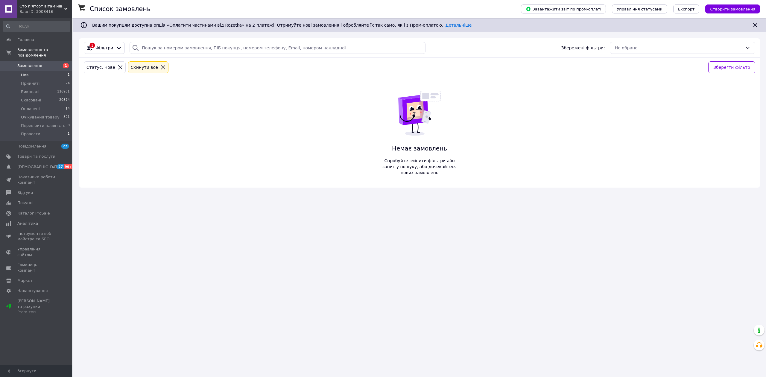
click at [41, 71] on li "Нові 1" at bounding box center [36, 75] width 73 height 8
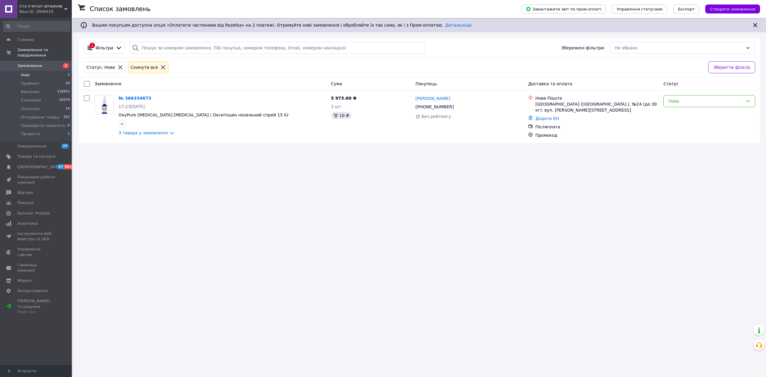
click at [41, 71] on li "Нові 1" at bounding box center [36, 75] width 73 height 8
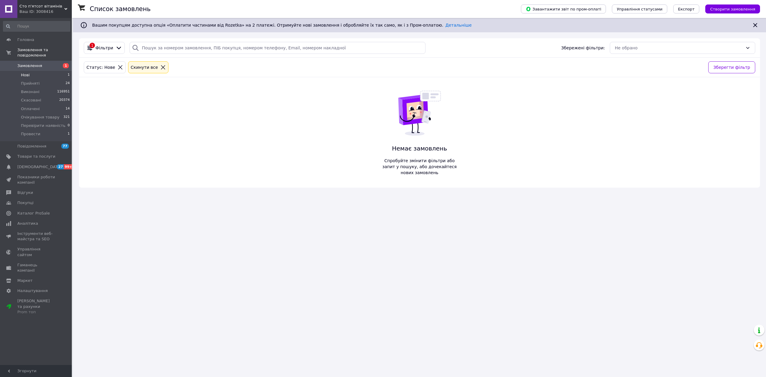
click at [41, 71] on li "Нові 1" at bounding box center [36, 75] width 73 height 8
click at [24, 71] on li "Нові 1" at bounding box center [36, 75] width 73 height 8
click at [31, 73] on li "Нові 1" at bounding box center [36, 75] width 73 height 8
click at [29, 72] on li "Нові 1" at bounding box center [36, 75] width 73 height 8
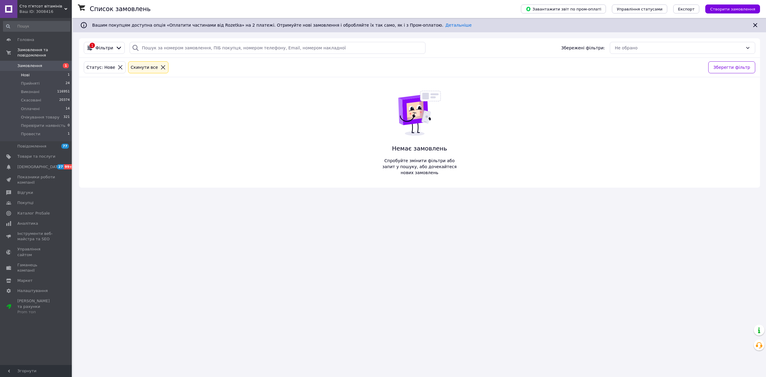
click at [28, 72] on li "Нові 1" at bounding box center [36, 75] width 73 height 8
click at [28, 72] on span "Нові" at bounding box center [25, 74] width 9 height 5
click at [42, 63] on span "Замовлення" at bounding box center [36, 65] width 38 height 5
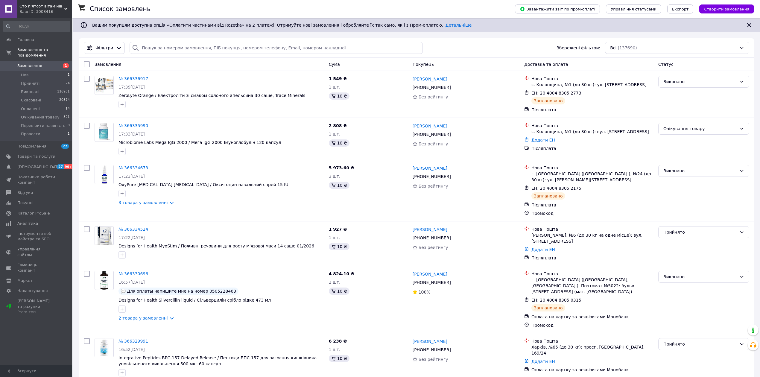
click at [42, 63] on span "Замовлення" at bounding box center [36, 65] width 38 height 5
click at [42, 71] on li "Нові 1" at bounding box center [36, 75] width 73 height 8
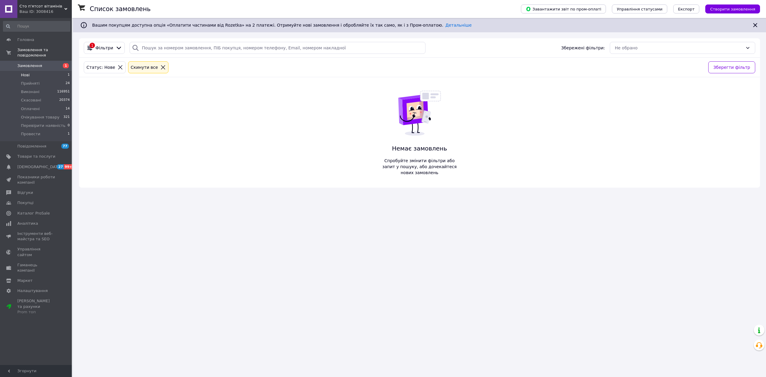
click at [59, 63] on link "Замовлення 1" at bounding box center [36, 66] width 73 height 10
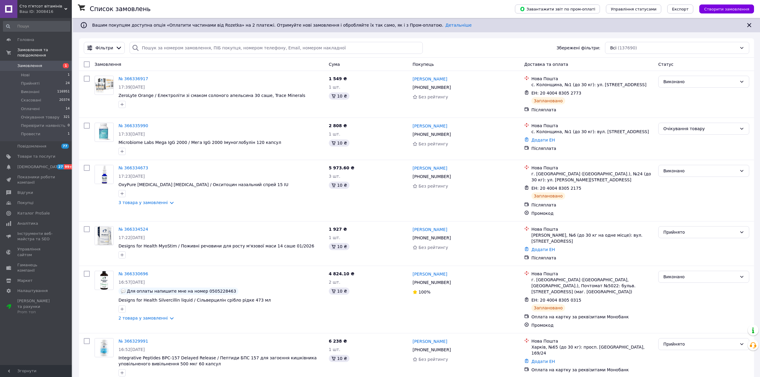
click at [59, 63] on link "Замовлення 1" at bounding box center [36, 66] width 73 height 10
click at [59, 71] on li "Нові 1" at bounding box center [36, 75] width 73 height 8
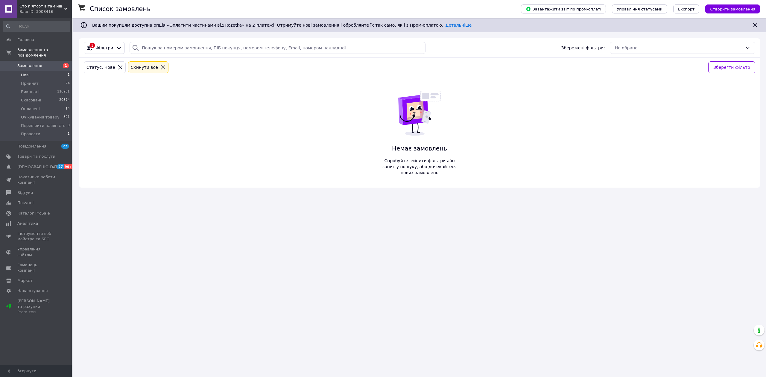
click at [34, 71] on li "Нові 1" at bounding box center [36, 75] width 73 height 8
click at [52, 71] on li "Нові 1" at bounding box center [36, 75] width 73 height 8
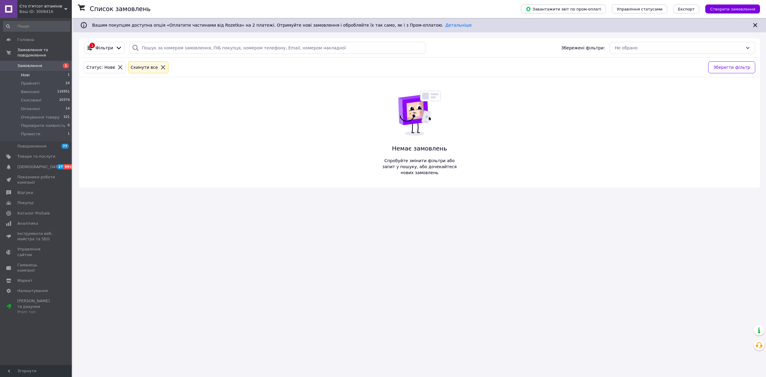
click at [52, 71] on li "Нові 1" at bounding box center [36, 75] width 73 height 8
click at [46, 71] on li "Нові 1" at bounding box center [36, 75] width 73 height 8
click at [47, 79] on li "Прийняті 24" at bounding box center [36, 83] width 73 height 8
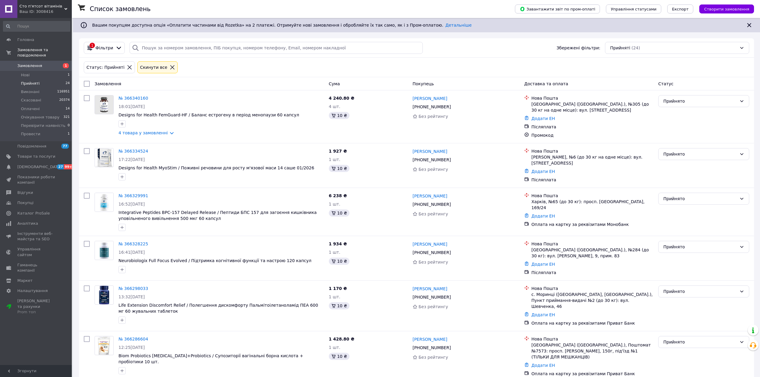
click at [47, 79] on li "Прийняті 24" at bounding box center [36, 83] width 73 height 8
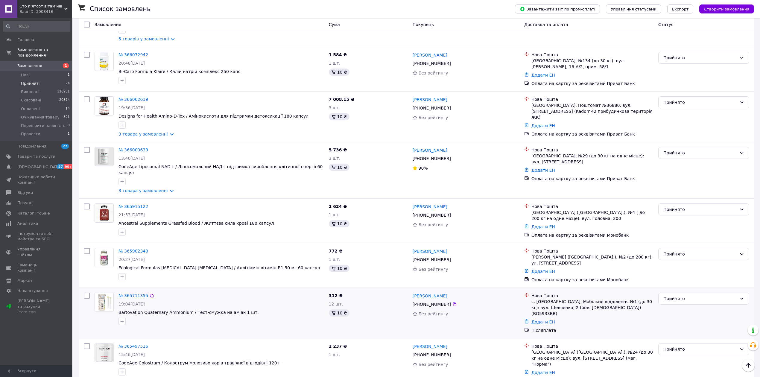
scroll to position [682, 0]
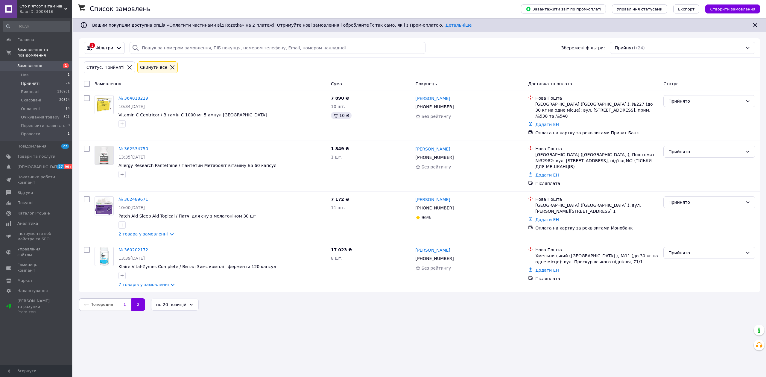
click at [118, 298] on link "1" at bounding box center [124, 304] width 13 height 13
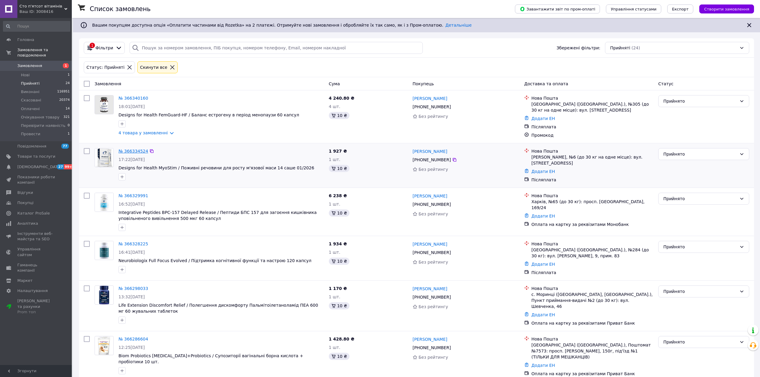
click at [134, 152] on link "№ 366334524" at bounding box center [134, 151] width 30 height 5
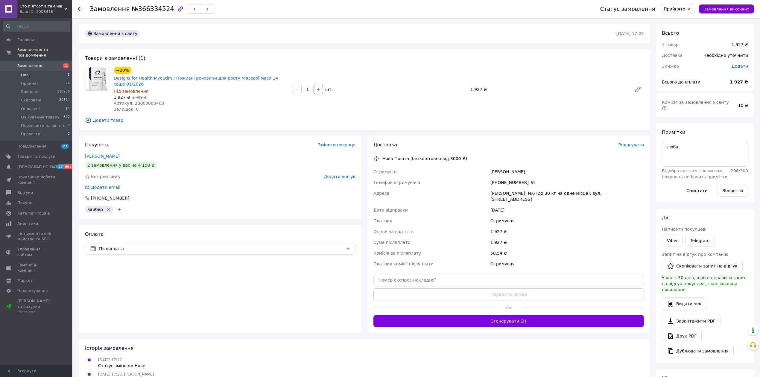
drag, startPoint x: 38, startPoint y: 70, endPoint x: 41, endPoint y: 66, distance: 5.1
click at [38, 71] on li "Нові 1" at bounding box center [36, 75] width 73 height 8
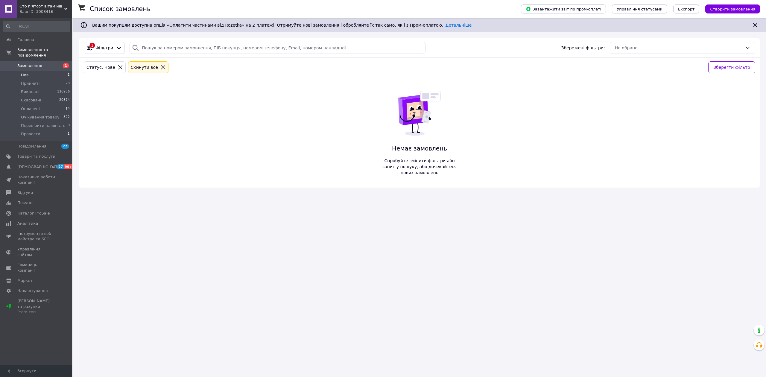
click at [41, 71] on li "Нові 1" at bounding box center [36, 75] width 73 height 8
click at [49, 71] on li "Нові 1" at bounding box center [36, 75] width 73 height 8
click at [33, 73] on li "Нові 1" at bounding box center [36, 75] width 73 height 8
click at [33, 63] on span "Замовлення" at bounding box center [29, 65] width 25 height 5
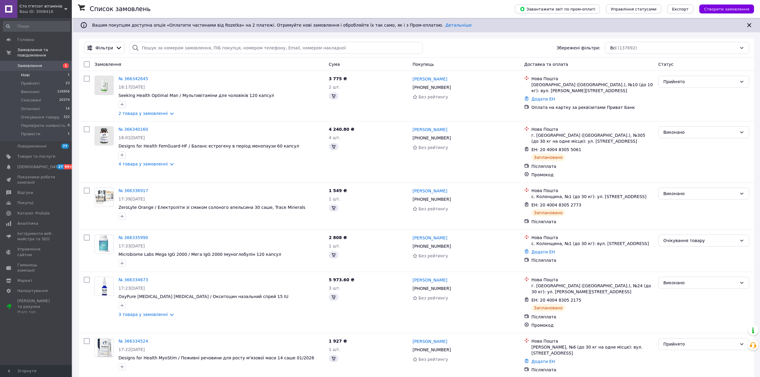
click at [29, 71] on li "Нові 1" at bounding box center [36, 75] width 73 height 8
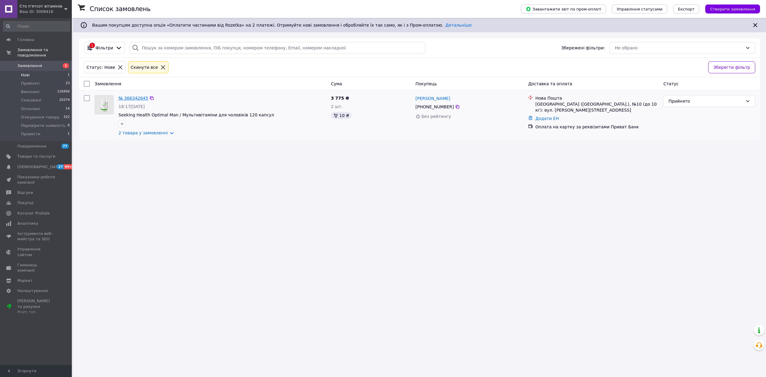
click at [123, 96] on link "№ 366342645" at bounding box center [134, 98] width 30 height 5
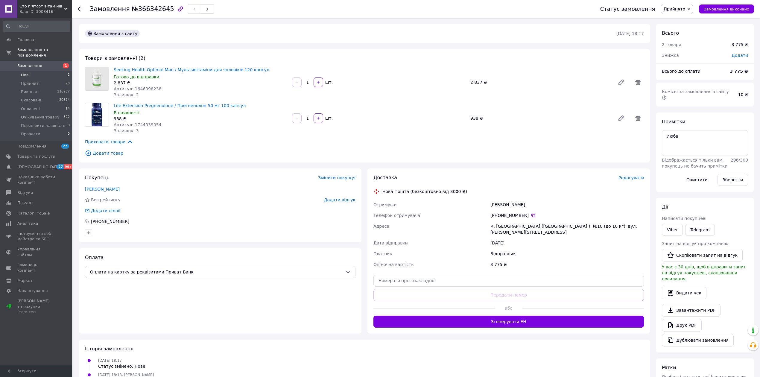
click at [23, 72] on span "Нові" at bounding box center [25, 74] width 9 height 5
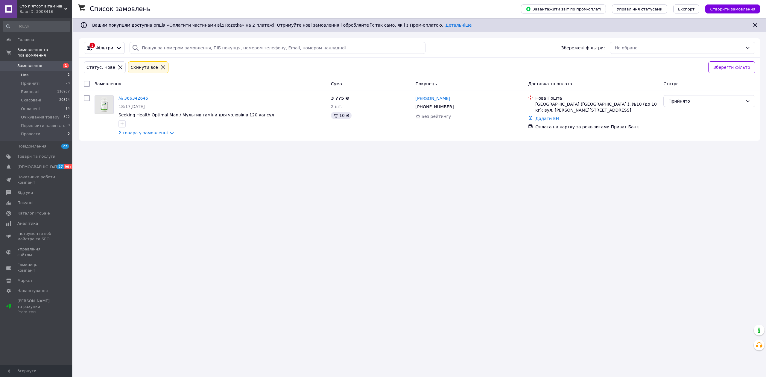
click at [29, 72] on span "Нові" at bounding box center [25, 74] width 9 height 5
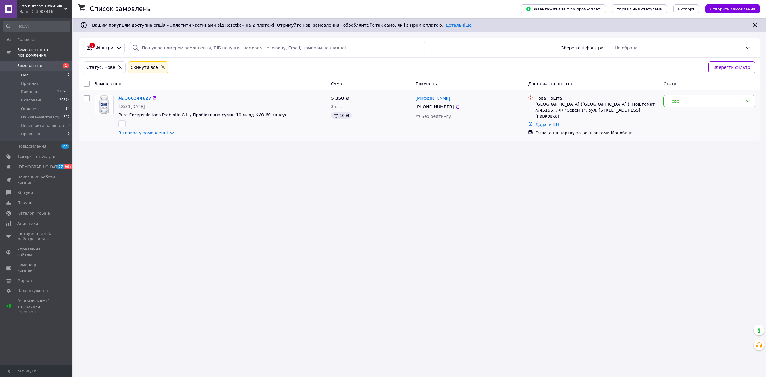
click at [137, 98] on link "№ 366344627" at bounding box center [135, 98] width 33 height 5
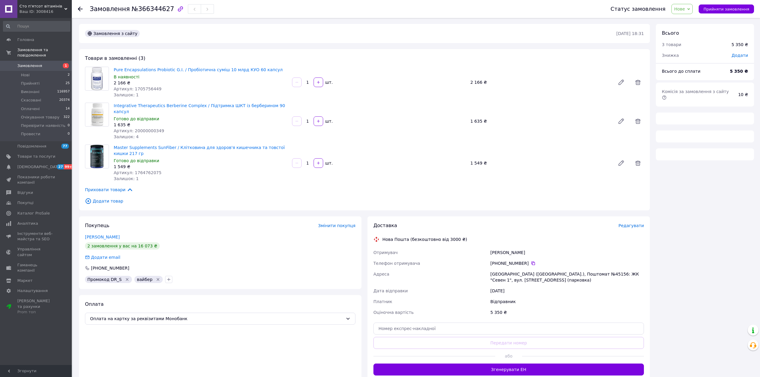
click at [699, 12] on div "Статус замовлення Нове Прийнято Виконано Скасовано Оплачено Очікування товару П…" at bounding box center [679, 9] width 149 height 10
click at [692, 10] on span "Нове" at bounding box center [682, 9] width 21 height 10
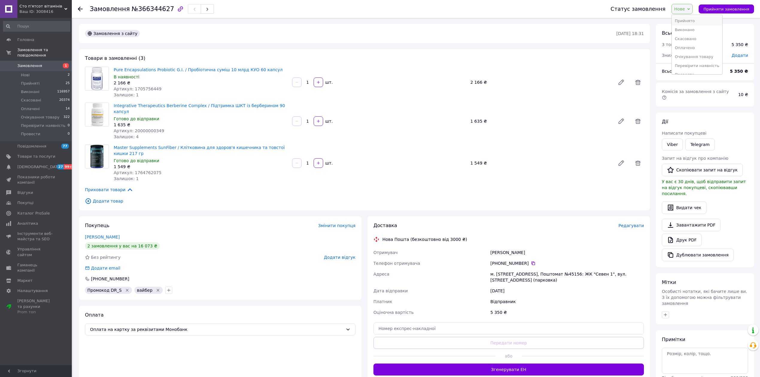
click at [688, 23] on li "Прийнято" at bounding box center [697, 20] width 51 height 9
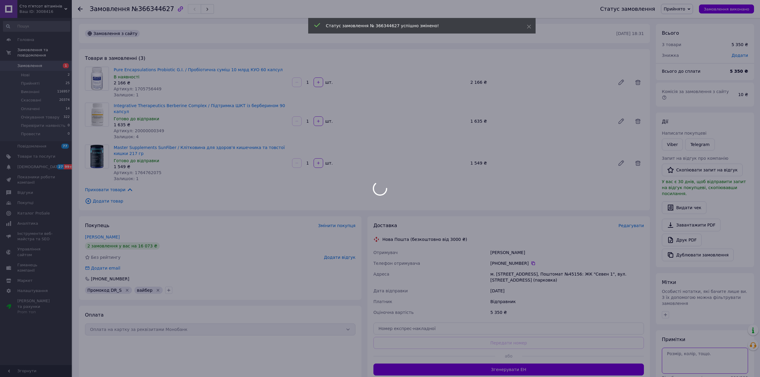
click at [696, 345] on body "Cто п'ятсот вітамінів Ваш ID: 3008416 Сайт Cто п'ятсот вітамінів Кабінет покупц…" at bounding box center [380, 214] width 760 height 429
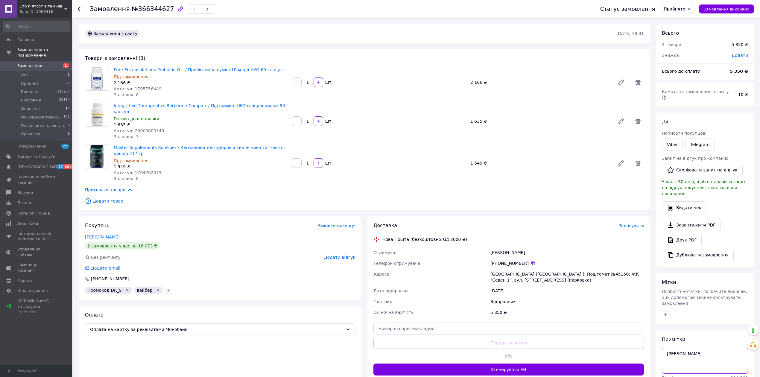
scroll to position [47, 0]
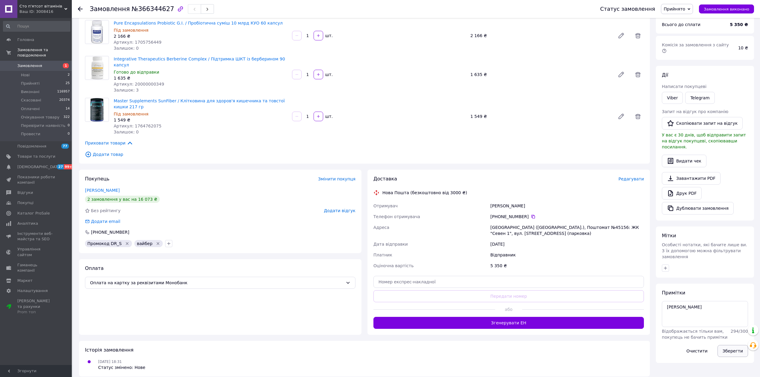
click at [730, 345] on button "Зберегти" at bounding box center [733, 351] width 31 height 12
click at [685, 301] on textarea "аліна" at bounding box center [705, 314] width 86 height 26
type textarea "[PERSON_NAME] відправка 13.10"
click at [739, 345] on button "Зберегти" at bounding box center [733, 351] width 31 height 12
click at [532, 214] on div "[PHONE_NUMBER]" at bounding box center [568, 217] width 154 height 6
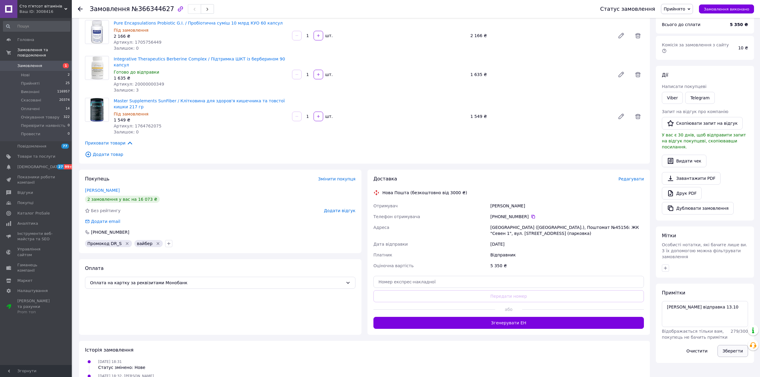
drag, startPoint x: 733, startPoint y: 334, endPoint x: 728, endPoint y: 332, distance: 5.5
click at [733, 345] on button "Зберегти" at bounding box center [733, 351] width 31 height 12
click at [531, 214] on icon at bounding box center [533, 216] width 5 height 5
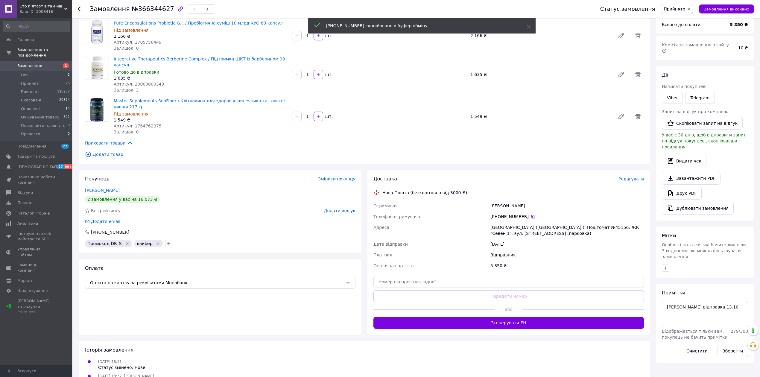
scroll to position [0, 0]
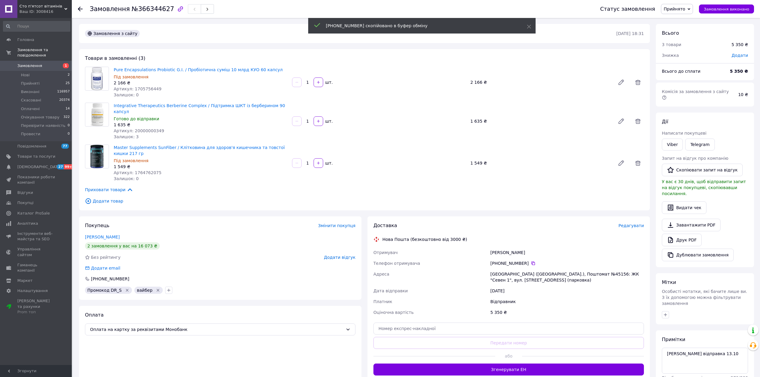
click at [148, 128] on span "Артикул: 20000000349" at bounding box center [139, 130] width 51 height 5
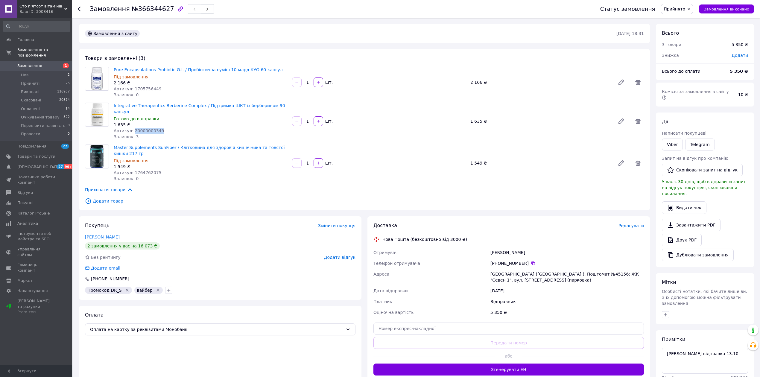
copy span "20000000349"
click at [142, 89] on span "Артикул: 1705756449" at bounding box center [138, 88] width 48 height 5
copy span "1705756449"
click at [157, 11] on span "№366344627" at bounding box center [153, 8] width 42 height 7
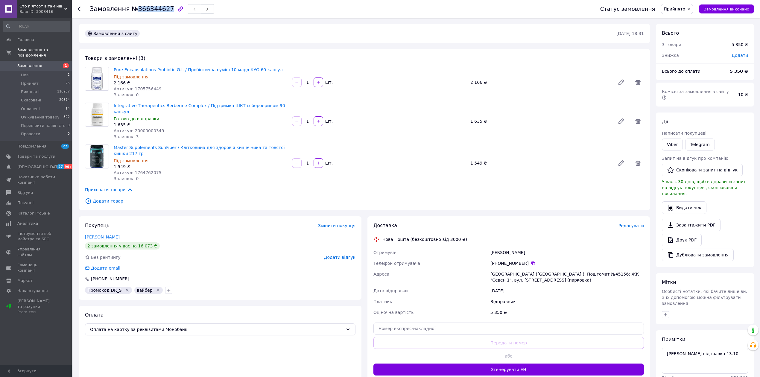
click at [157, 11] on span "№366344627" at bounding box center [153, 8] width 42 height 7
copy span "366344627"
click at [532, 262] on icon at bounding box center [534, 264] width 4 height 4
click at [688, 234] on link "Друк PDF" at bounding box center [682, 240] width 40 height 13
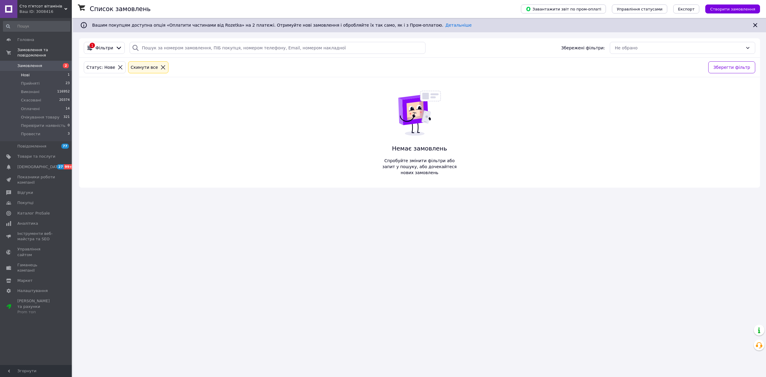
click at [31, 71] on li "Нові 1" at bounding box center [36, 75] width 73 height 8
click at [16, 71] on li "Нові 1" at bounding box center [36, 75] width 73 height 8
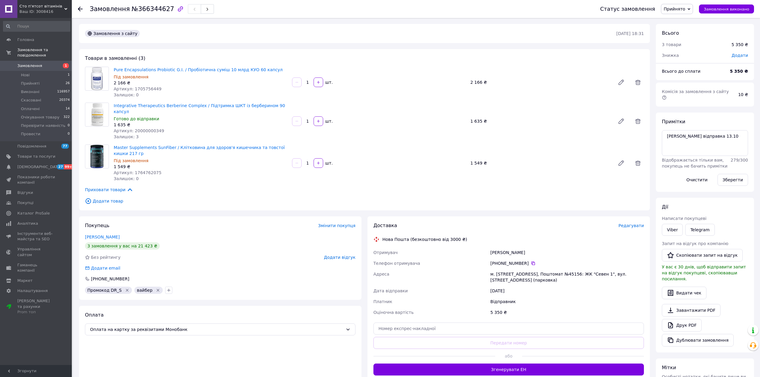
click at [149, 11] on span "№366344627" at bounding box center [153, 8] width 42 height 7
copy span "366344627"
